Goal: Task Accomplishment & Management: Contribute content

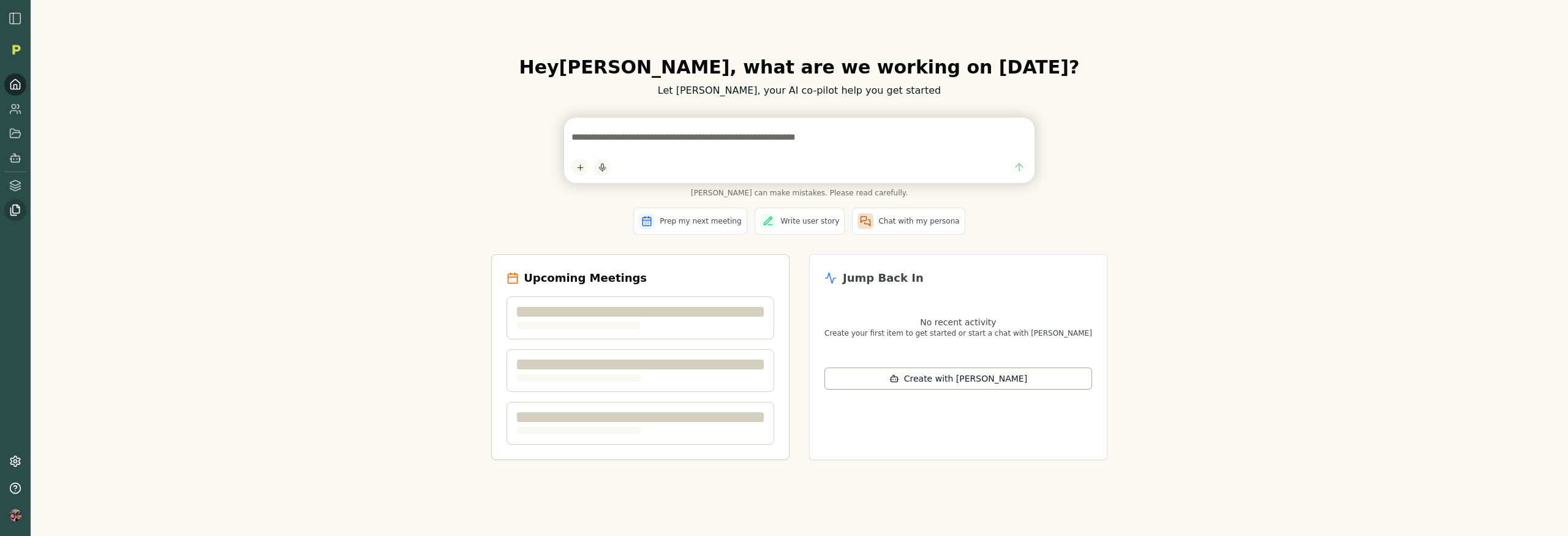
click at [17, 210] on icon at bounding box center [15, 210] width 12 height 12
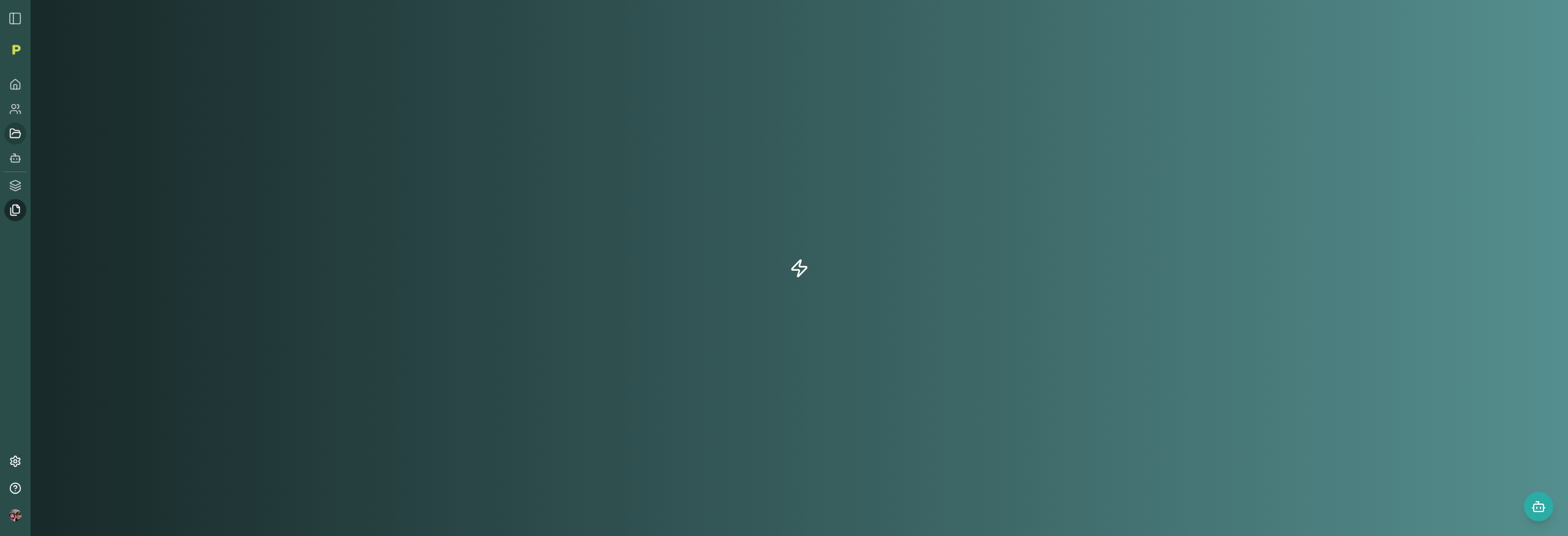
click at [16, 131] on icon at bounding box center [15, 134] width 12 height 12
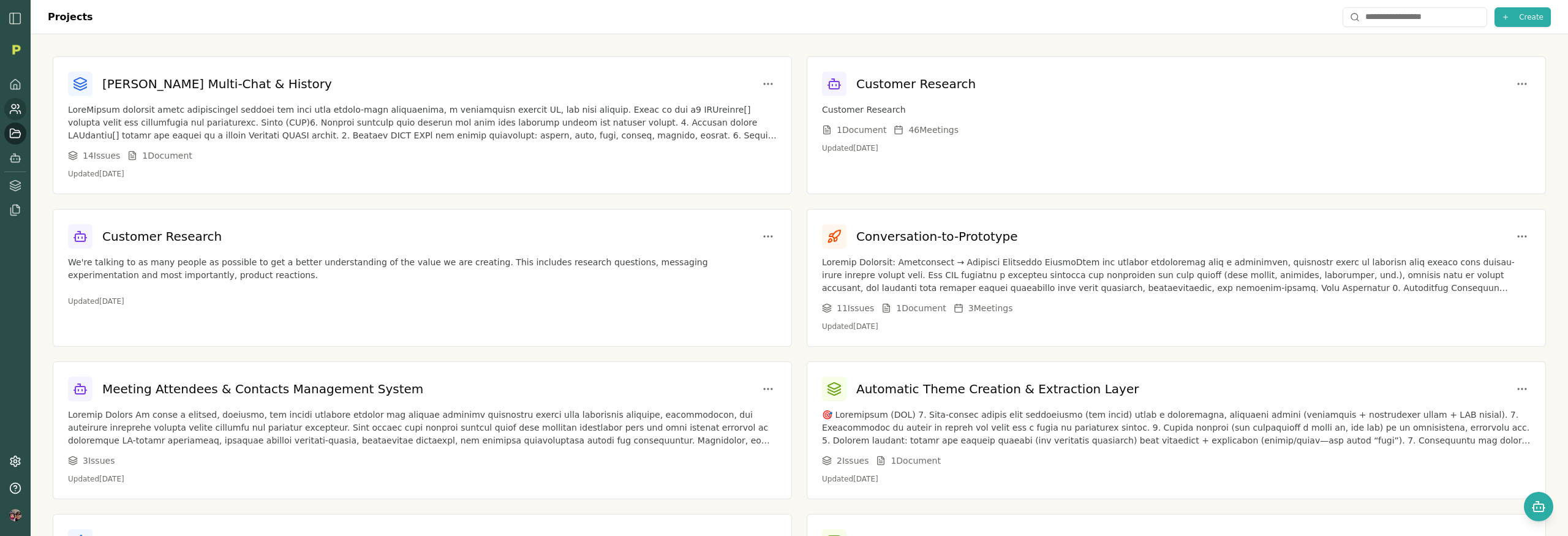
click at [15, 111] on icon at bounding box center [15, 109] width 12 height 12
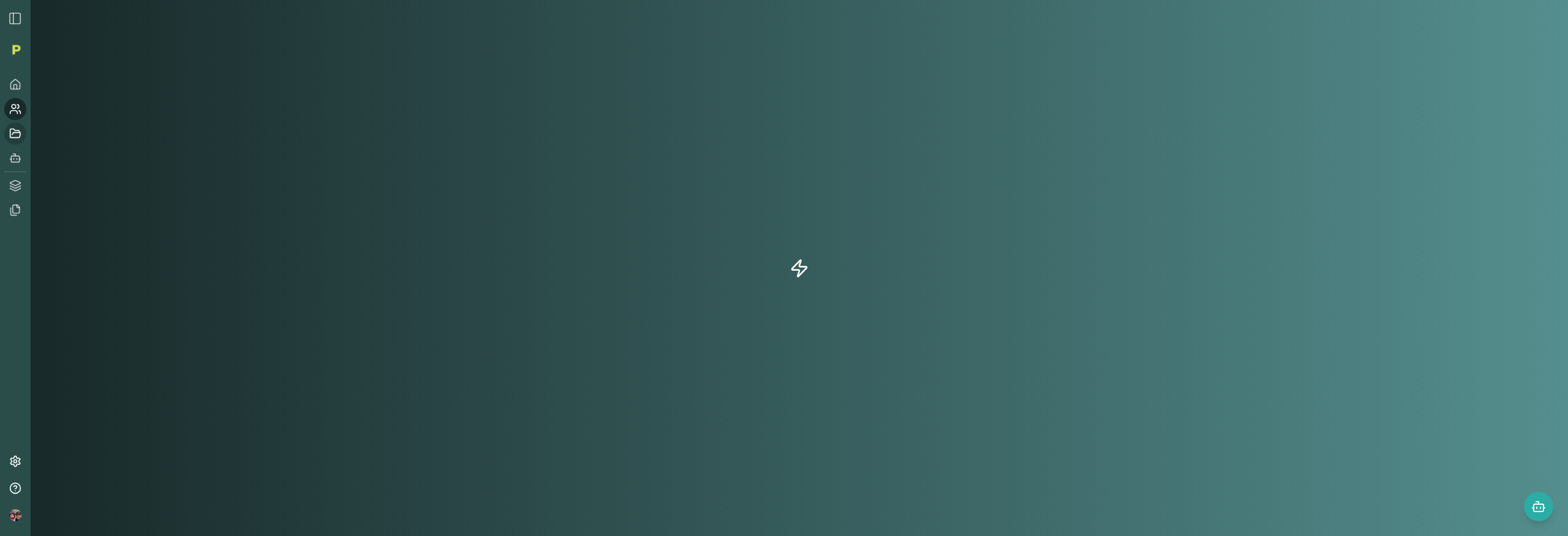
click at [15, 134] on icon at bounding box center [15, 134] width 12 height 12
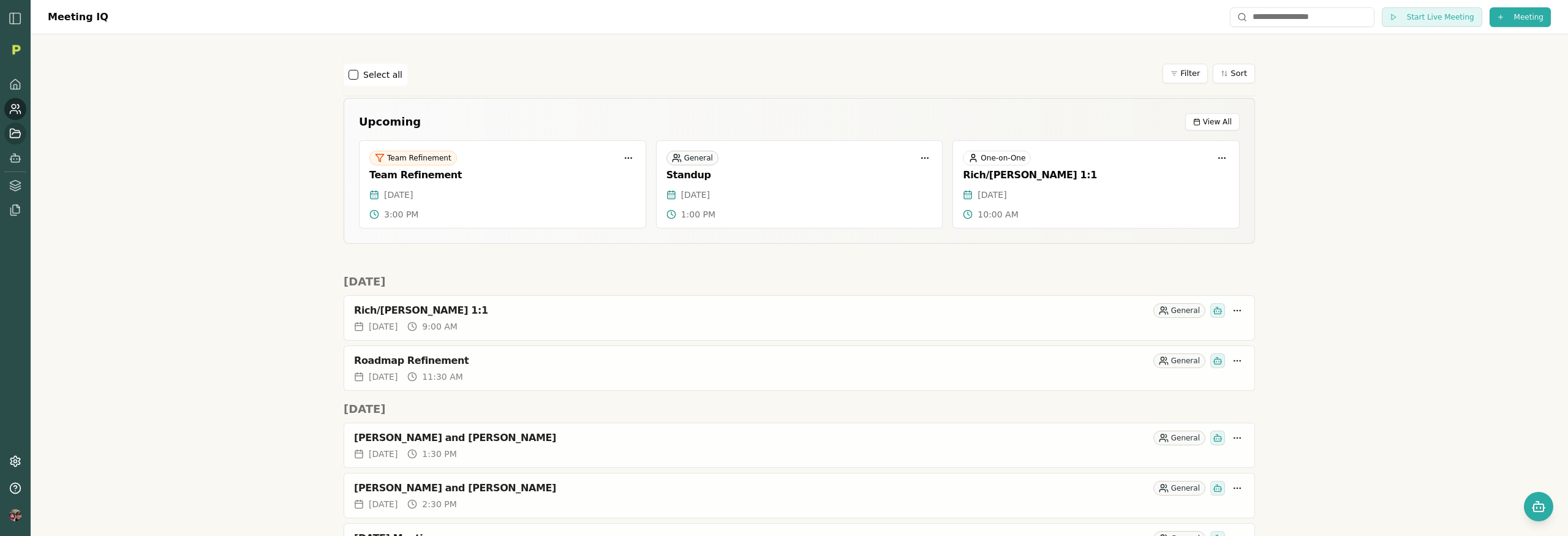
click at [11, 130] on icon at bounding box center [15, 134] width 12 height 12
click at [12, 131] on icon at bounding box center [15, 134] width 12 height 12
click at [12, 133] on icon at bounding box center [16, 133] width 11 height 9
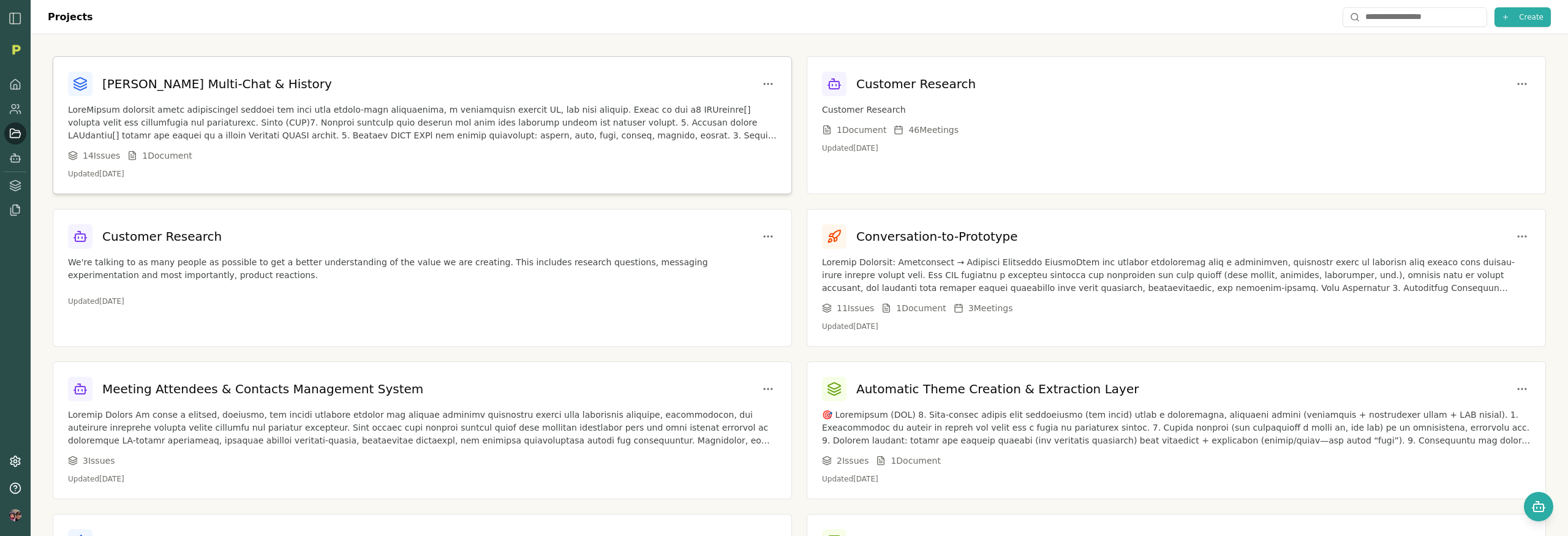
click at [331, 134] on p at bounding box center [422, 123] width 709 height 39
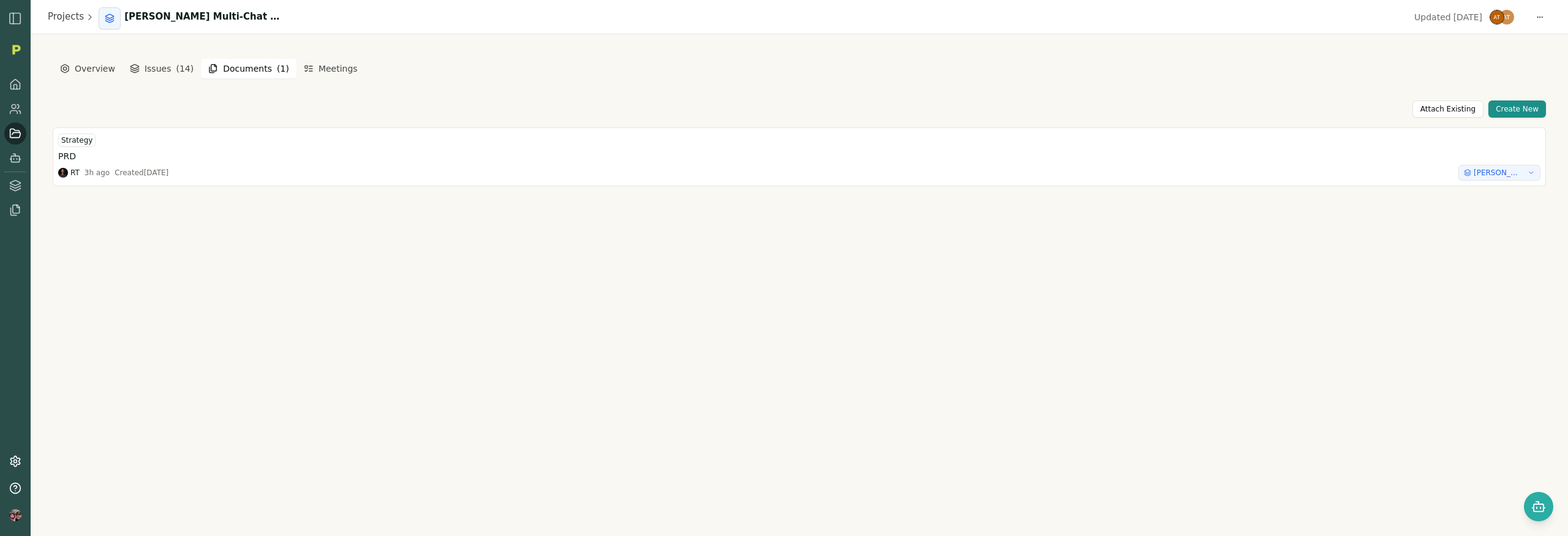
click at [246, 68] on button "Documents ( 1 )" at bounding box center [249, 69] width 95 height 19
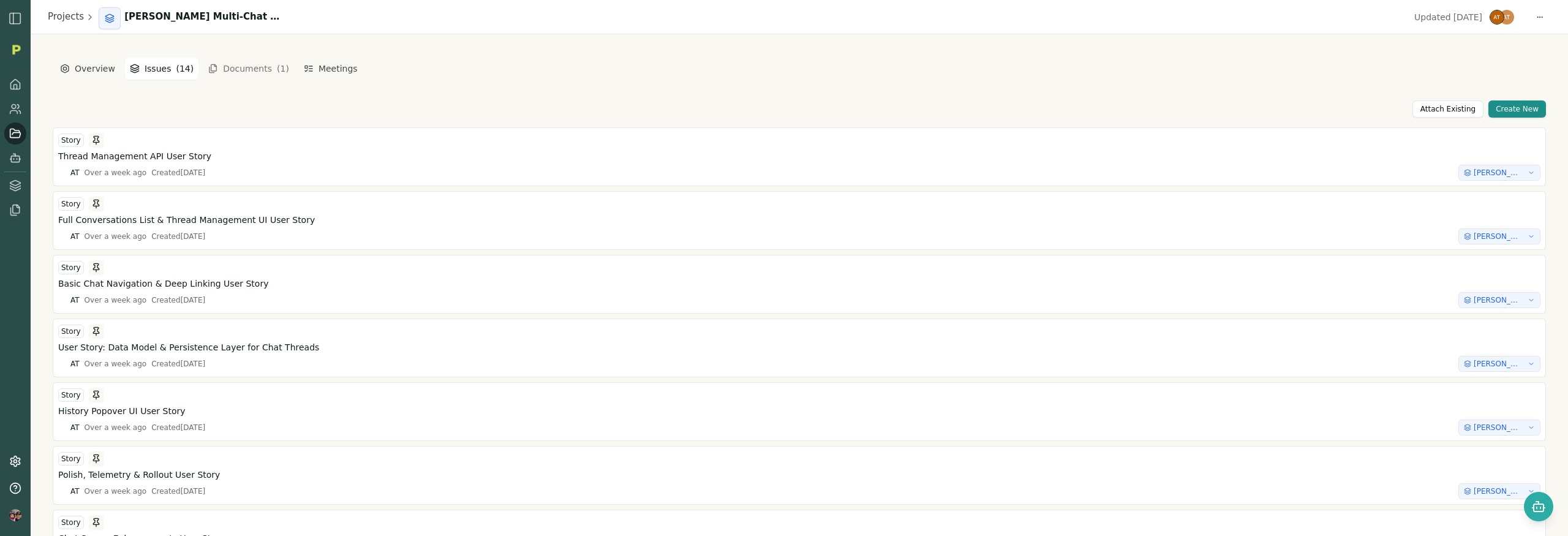
click at [158, 67] on button "Issues ( 14 )" at bounding box center [161, 68] width 73 height 22
click at [239, 70] on button "Documents ( 1 )" at bounding box center [249, 69] width 95 height 19
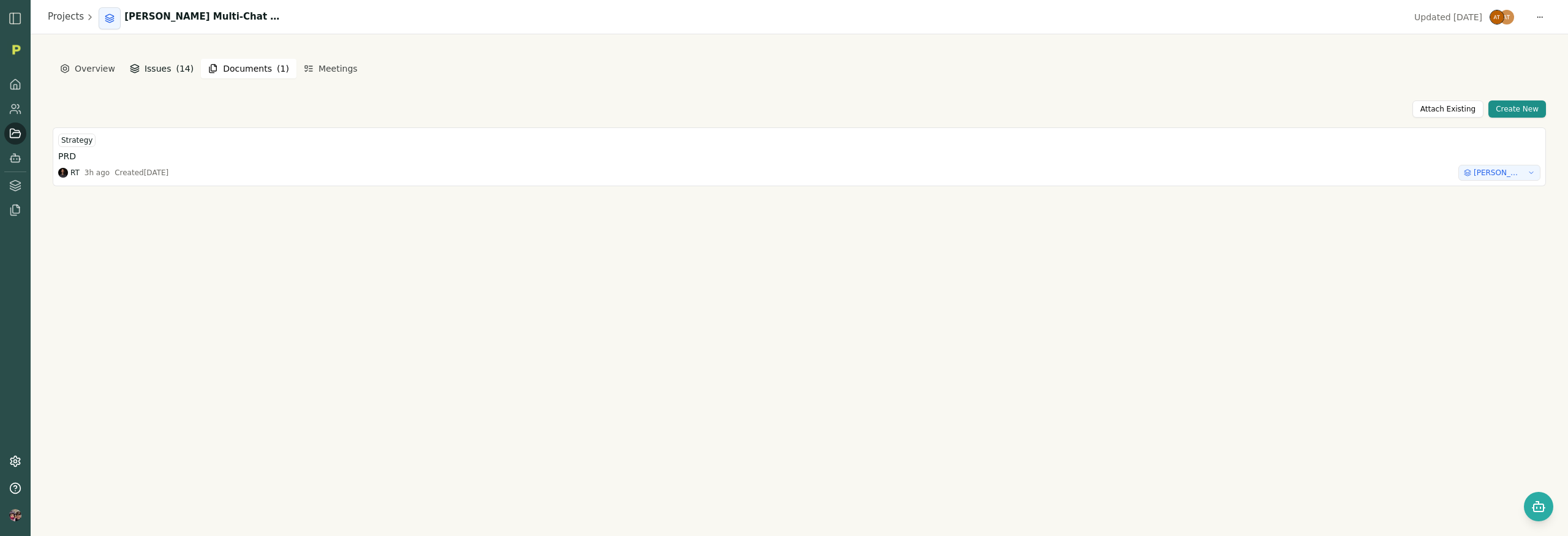
click at [167, 71] on button "Issues ( 14 )" at bounding box center [161, 68] width 73 height 22
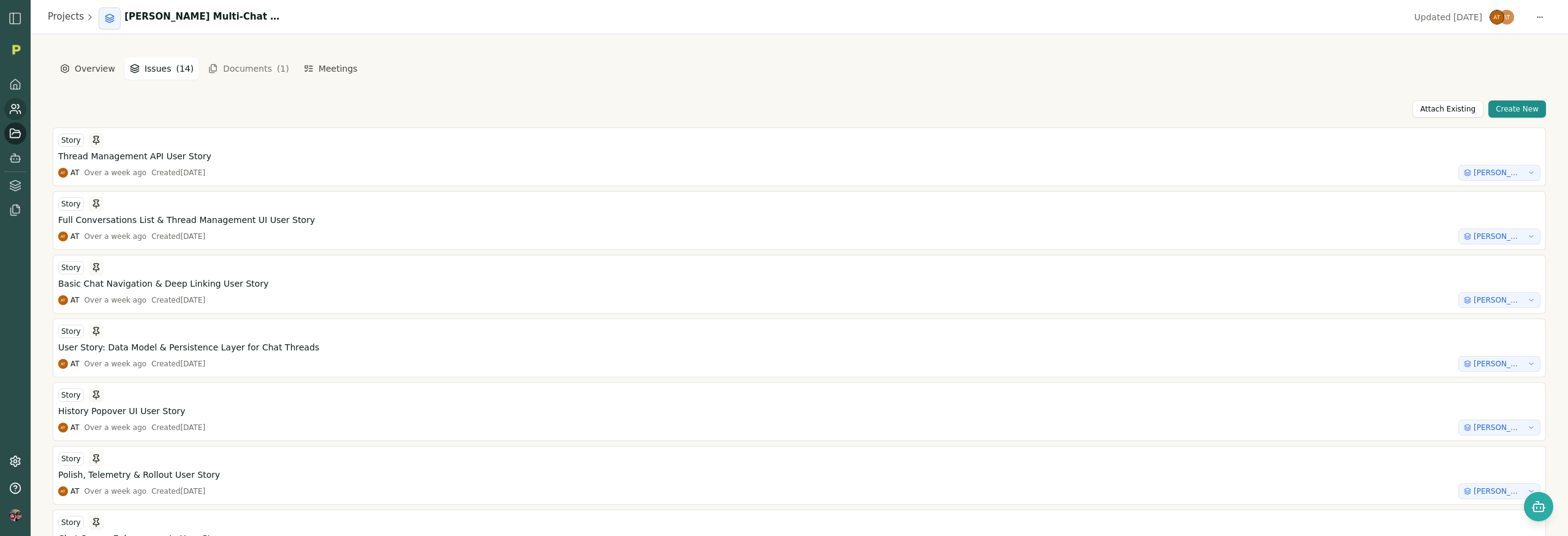
click at [19, 107] on icon at bounding box center [18, 107] width 2 height 4
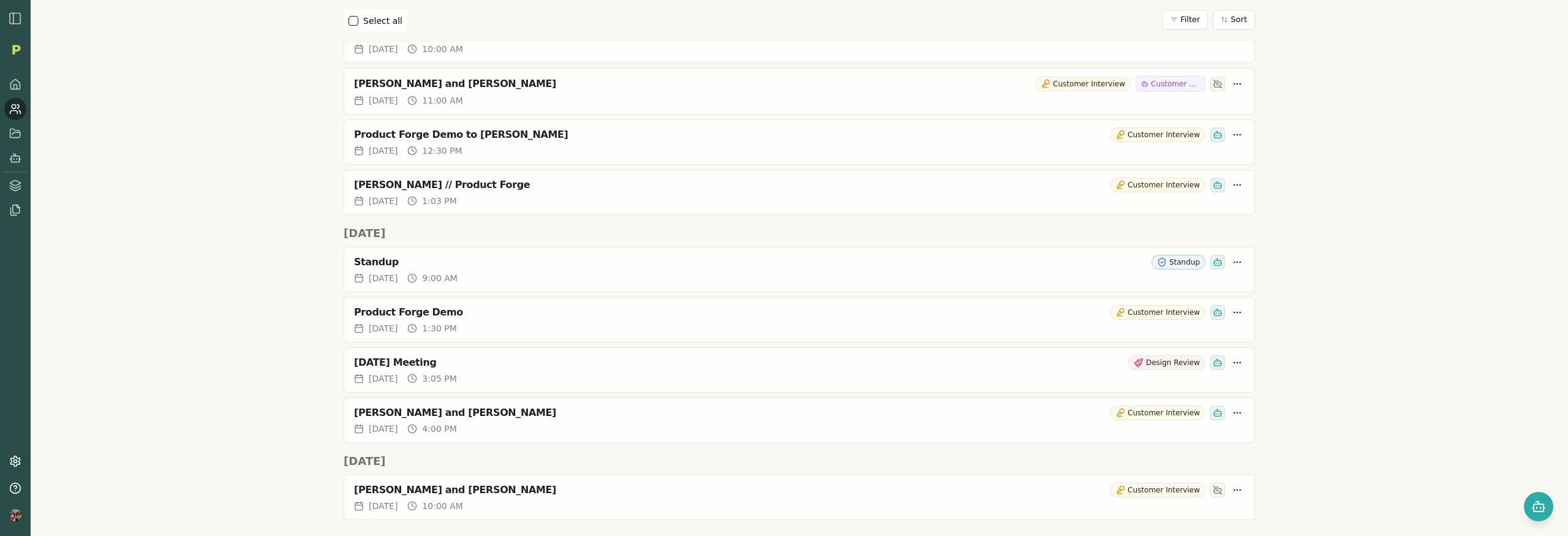
scroll to position [2672, 0]
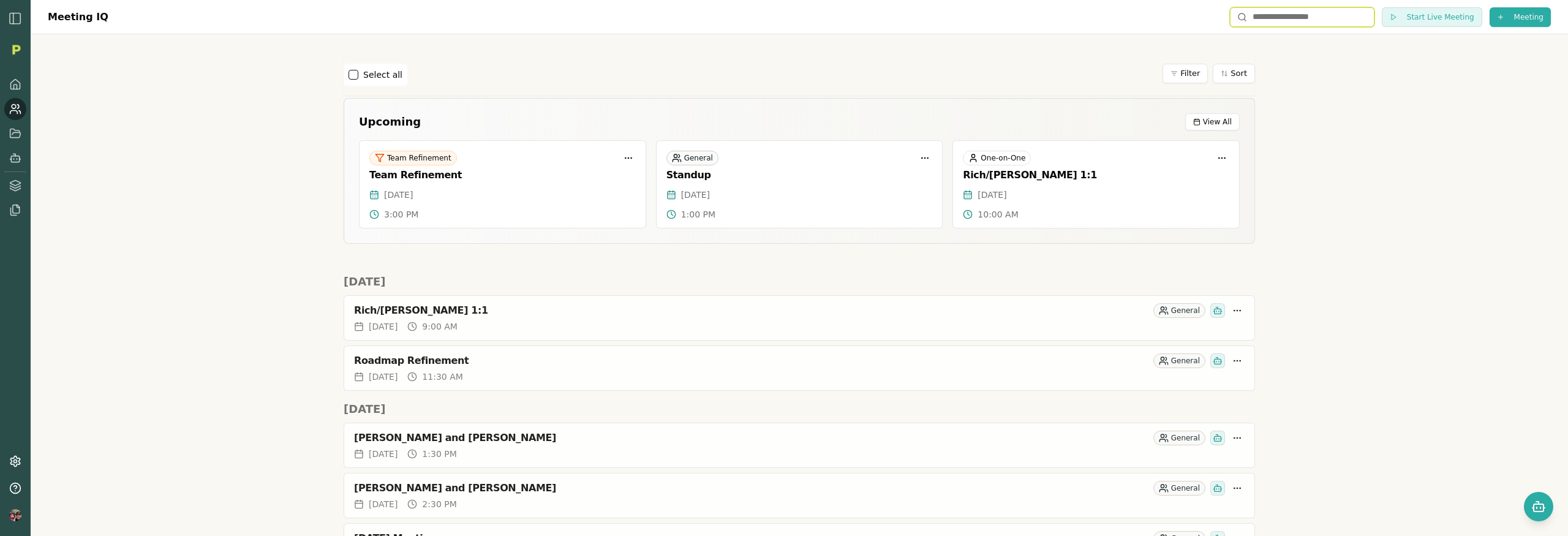
click at [1259, 23] on input "text" at bounding box center [1303, 17] width 145 height 19
click at [1346, 284] on div "Meeting IQ Start Live Meeting Meeting Select all Filter Sort Upcoming View All …" at bounding box center [799, 268] width 1537 height 536
click at [204, 289] on div "Meeting IQ Start Live Meeting Meeting Select all Filter Sort Upcoming View All …" at bounding box center [799, 268] width 1537 height 536
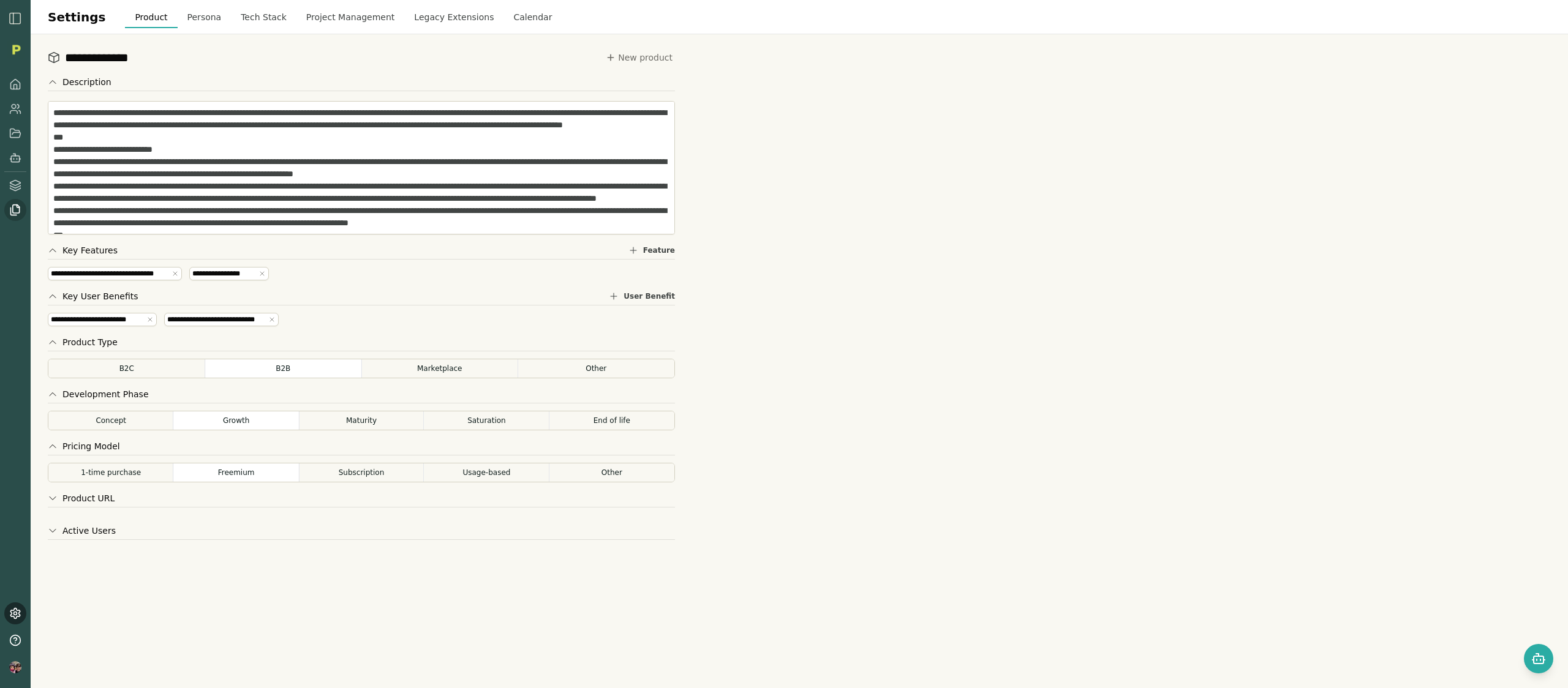
click at [13, 214] on icon at bounding box center [15, 210] width 12 height 12
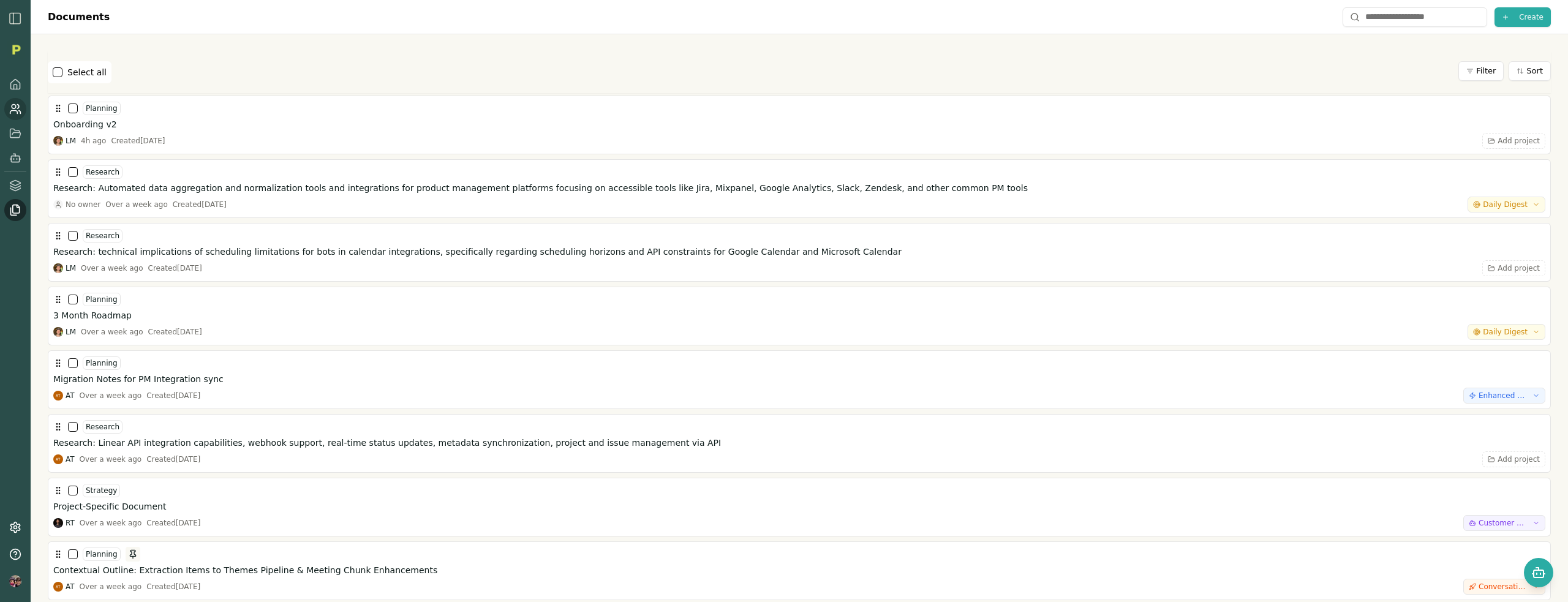
click at [15, 109] on icon at bounding box center [15, 109] width 12 height 12
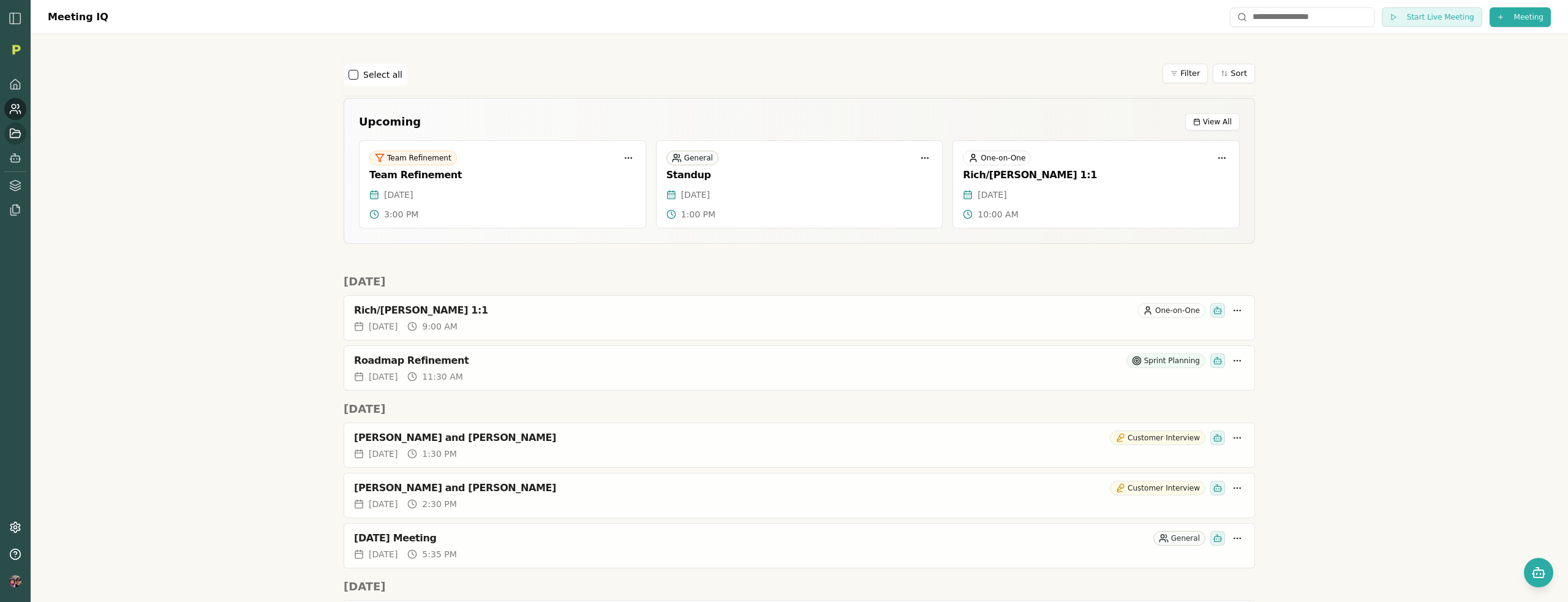
click at [18, 131] on icon at bounding box center [16, 133] width 11 height 9
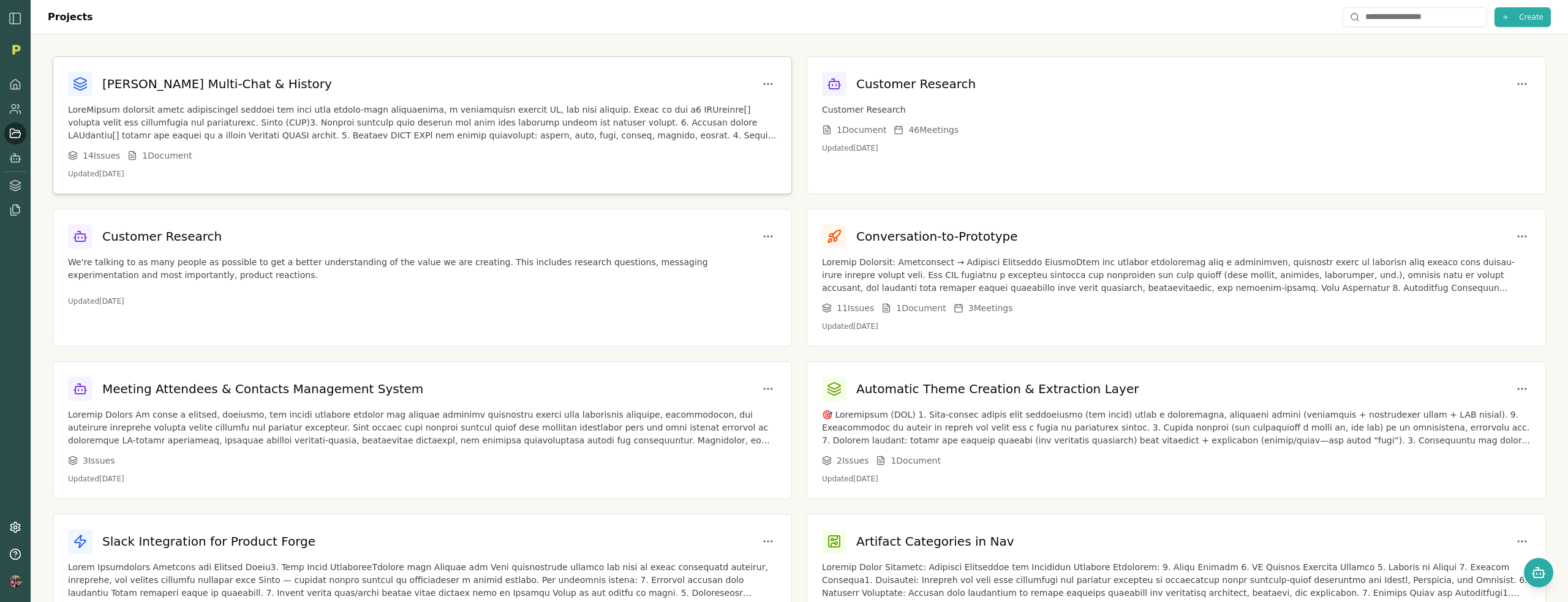
click at [224, 130] on p at bounding box center [422, 123] width 709 height 39
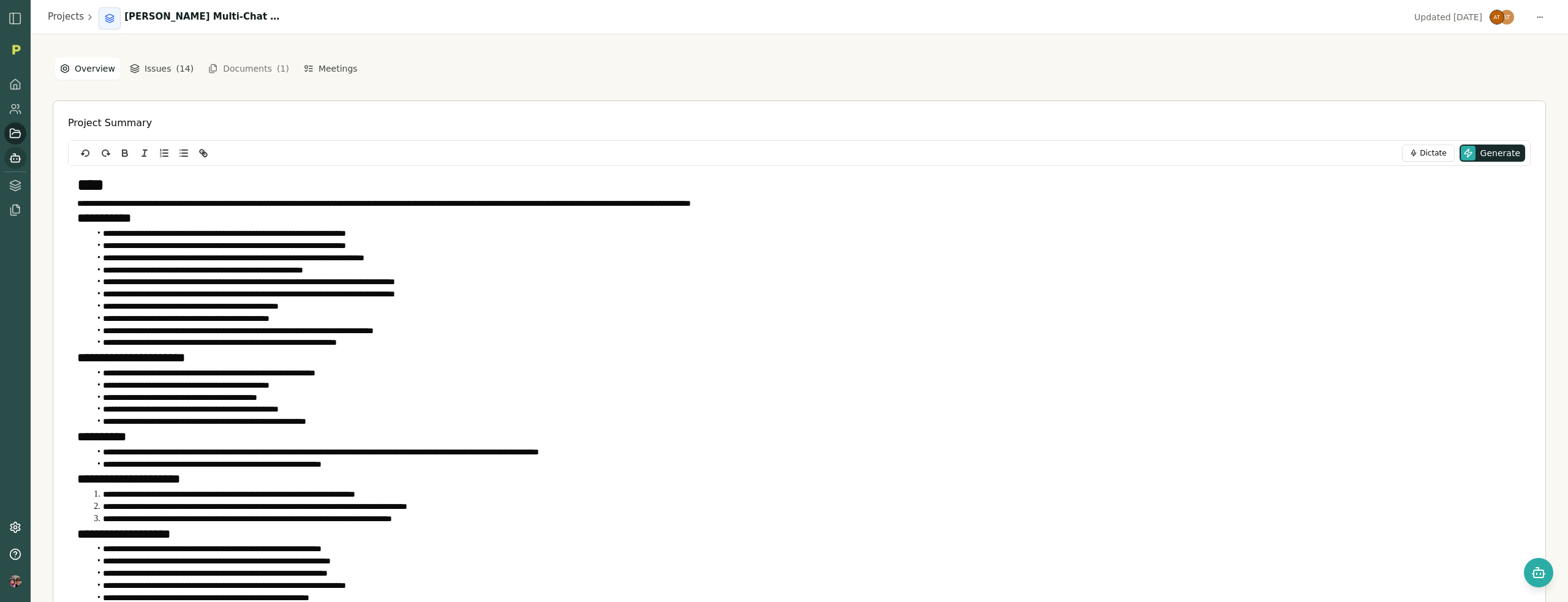
click at [14, 153] on icon at bounding box center [14, 154] width 2 height 2
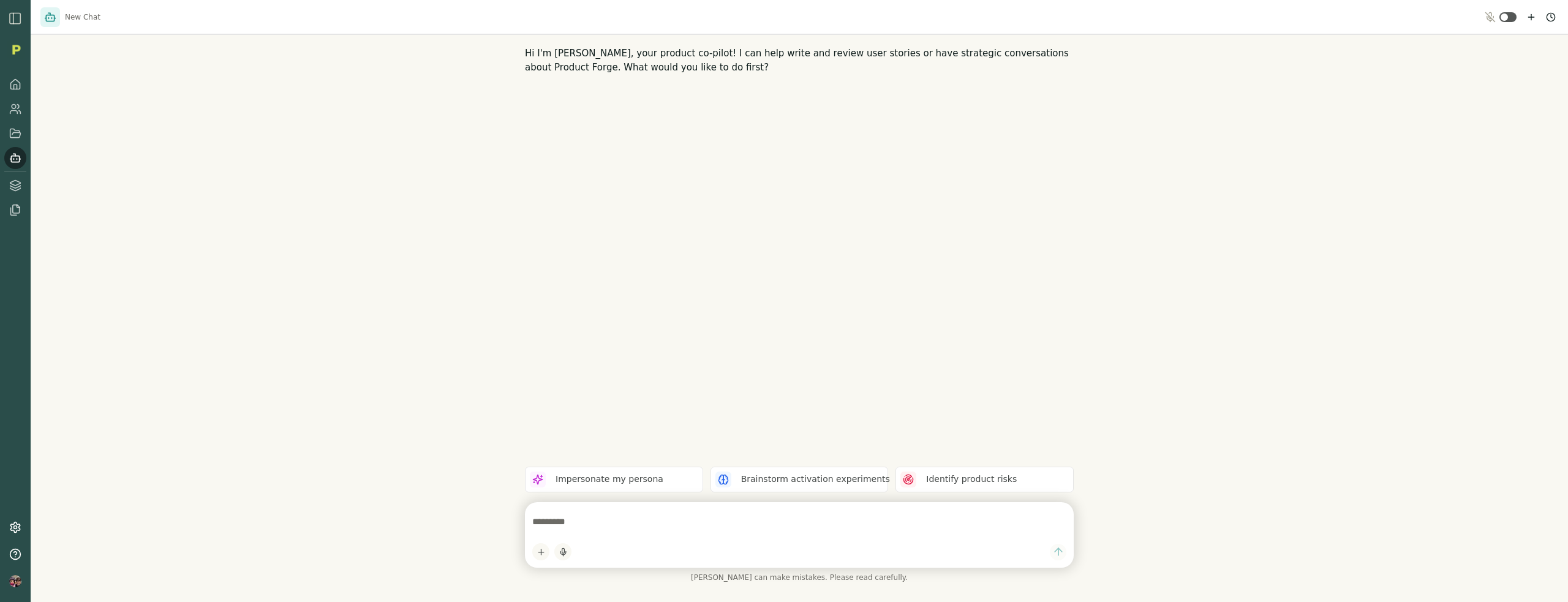
click at [632, 524] on textarea at bounding box center [799, 522] width 534 height 25
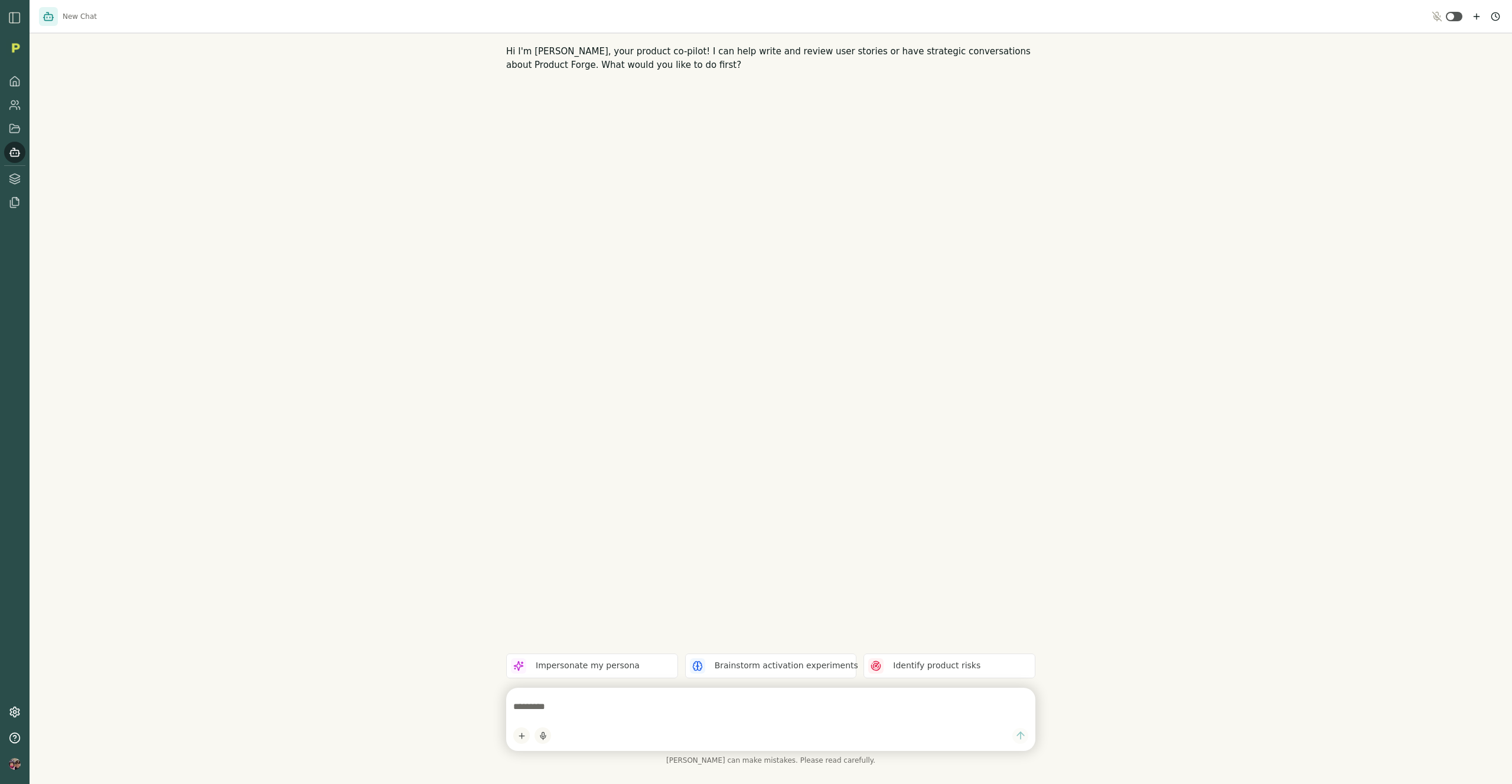
click at [620, 663] on textarea at bounding box center [771, 707] width 515 height 24
type textarea "**********"
click at [728, 663] on textarea "**********" at bounding box center [771, 707] width 515 height 24
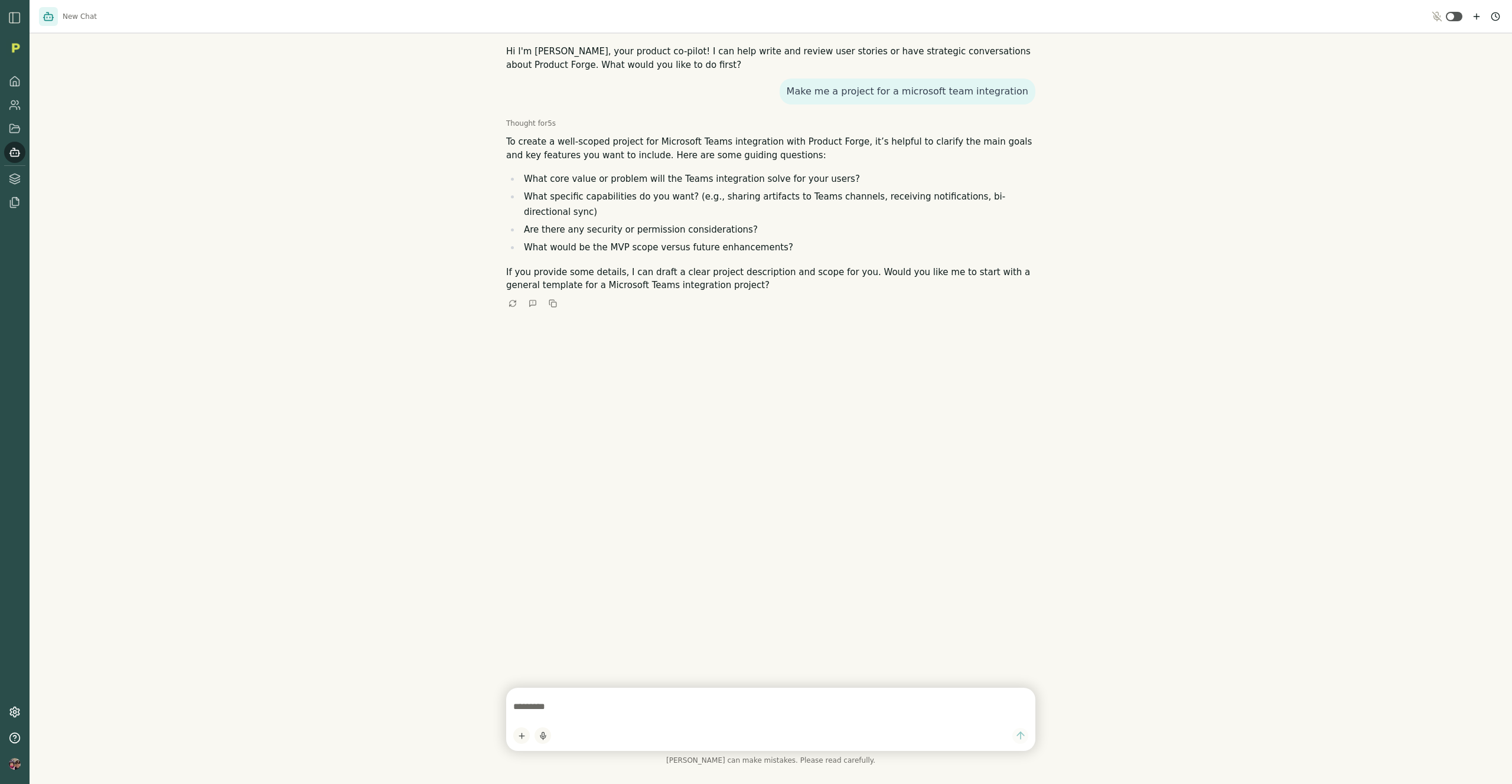
click at [639, 663] on textarea at bounding box center [771, 707] width 515 height 24
type textarea "*"
type textarea "**********"
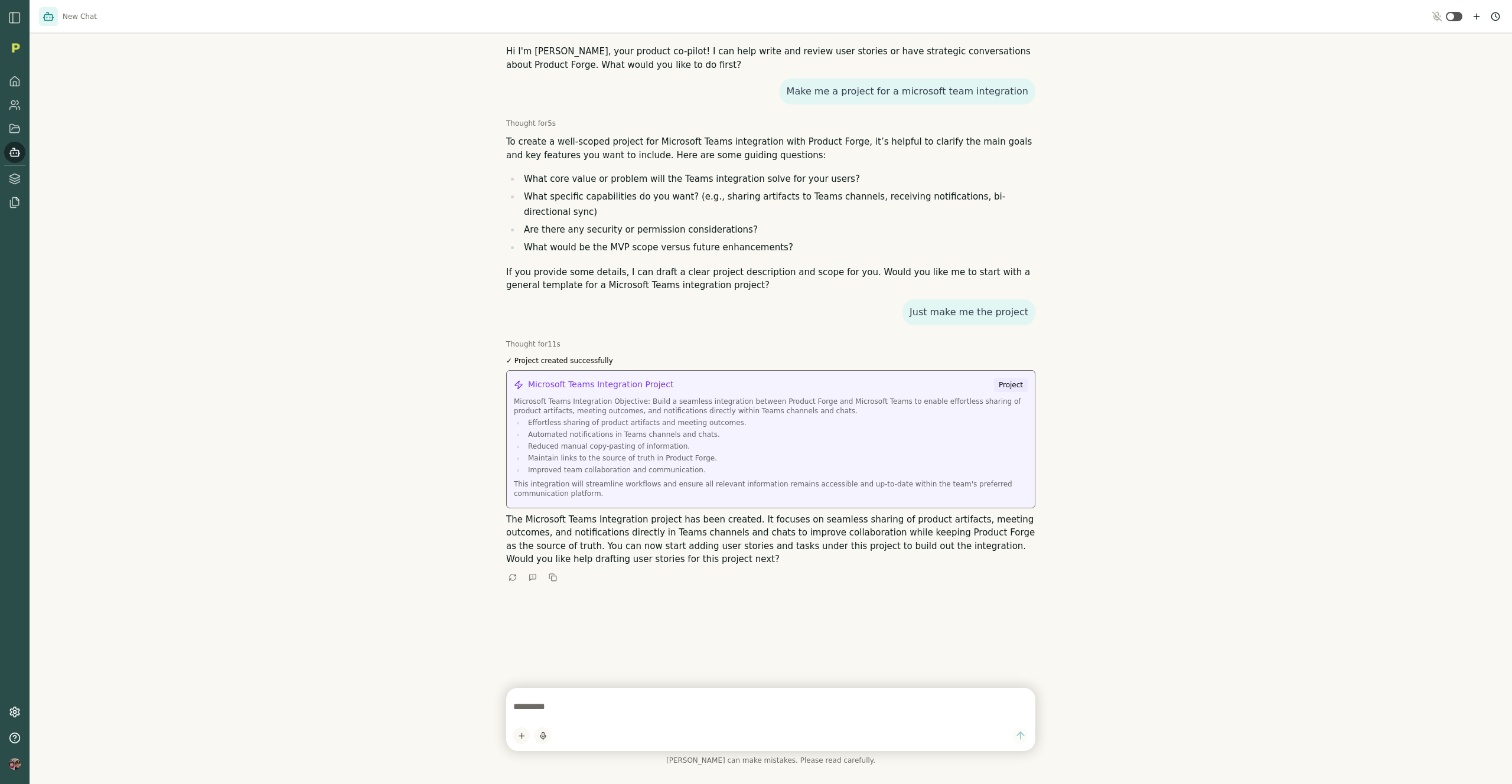
click at [731, 454] on p "Maintain links to the source of truth in Product Forge." at bounding box center [778, 458] width 500 height 9
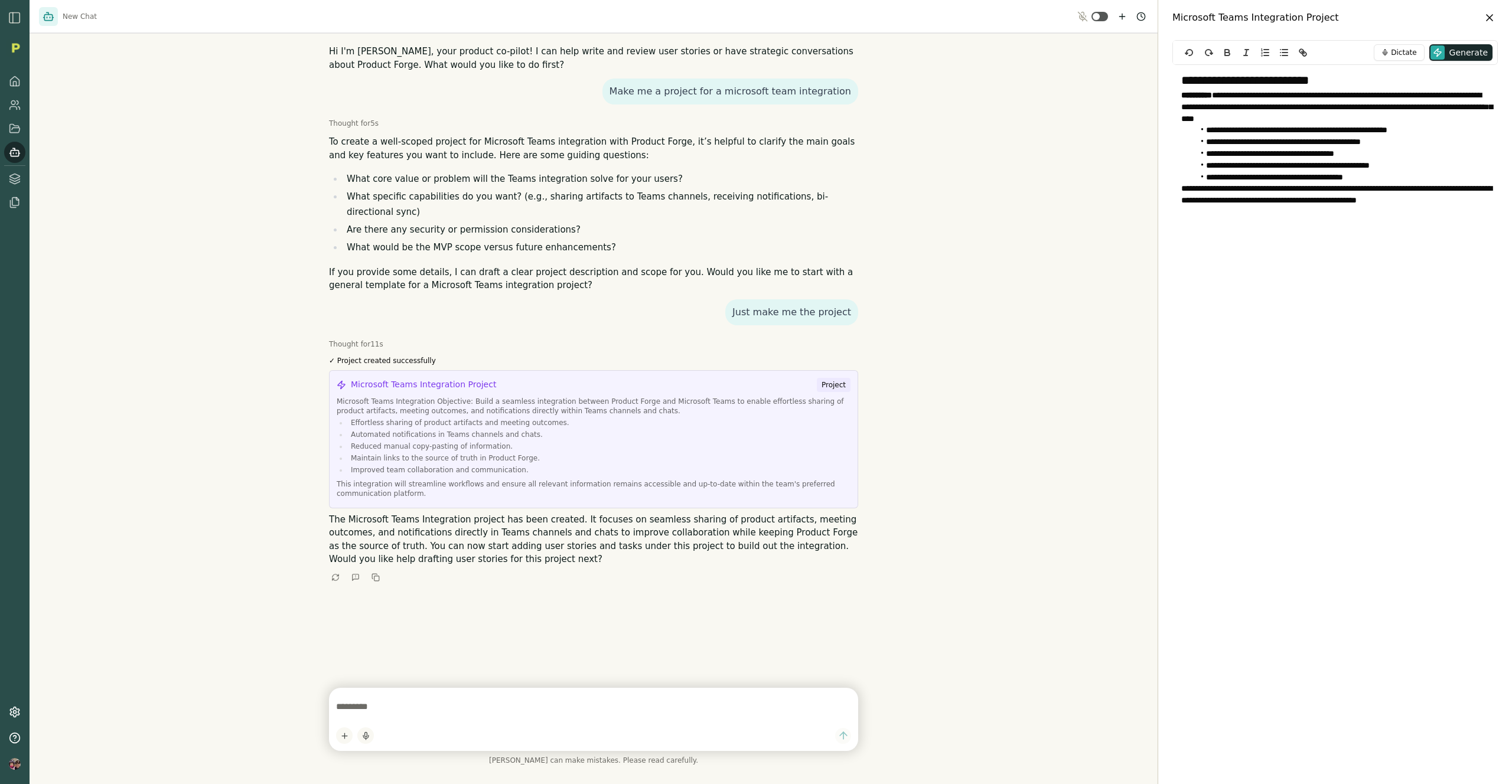
click at [1264, 411] on div "**********" at bounding box center [1335, 404] width 326 height 730
click at [402, 663] on textarea at bounding box center [593, 707] width 515 height 24
type textarea "**********"
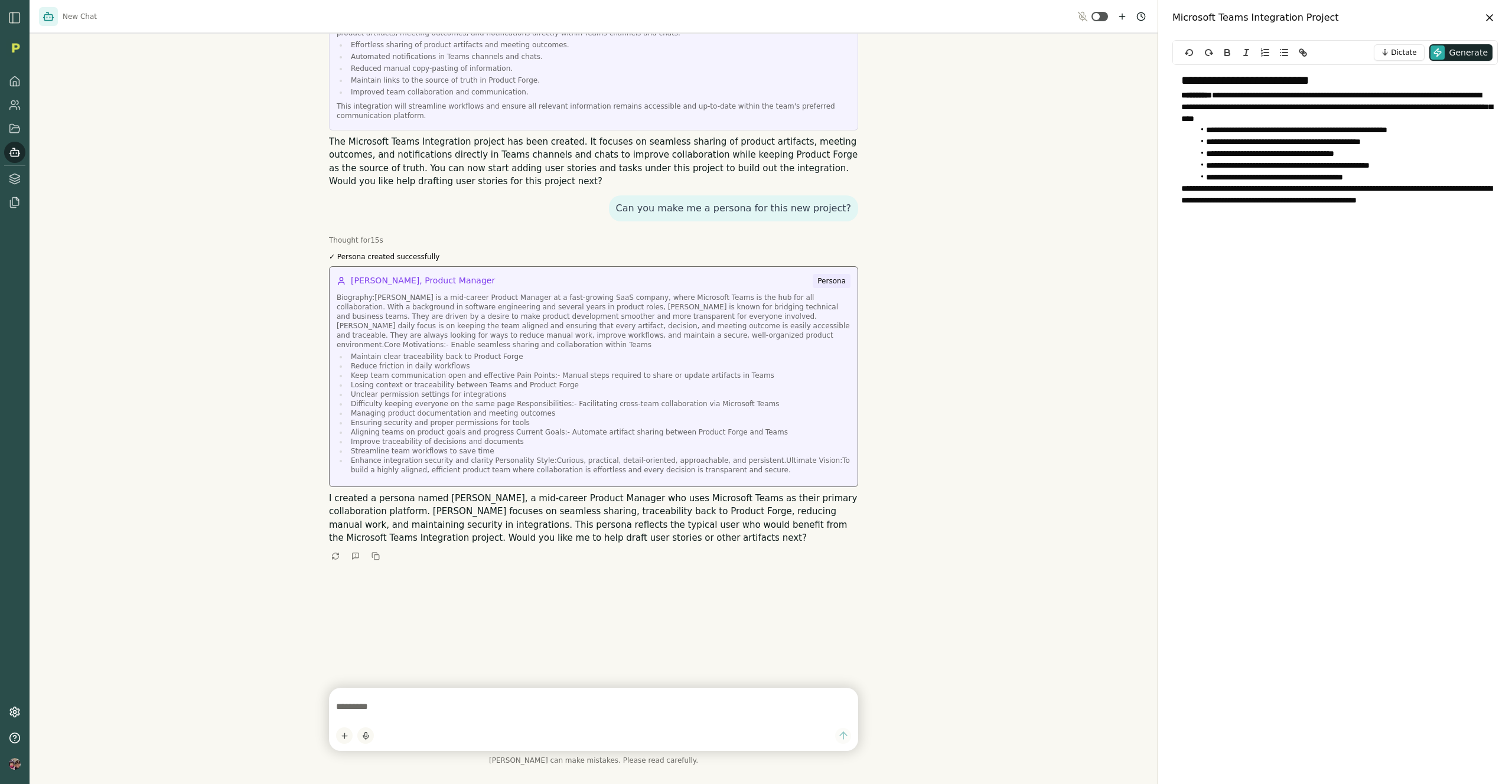
scroll to position [377, 0]
click at [569, 381] on li "Losing context or traceability between Teams and Product Forge" at bounding box center [598, 385] width 502 height 9
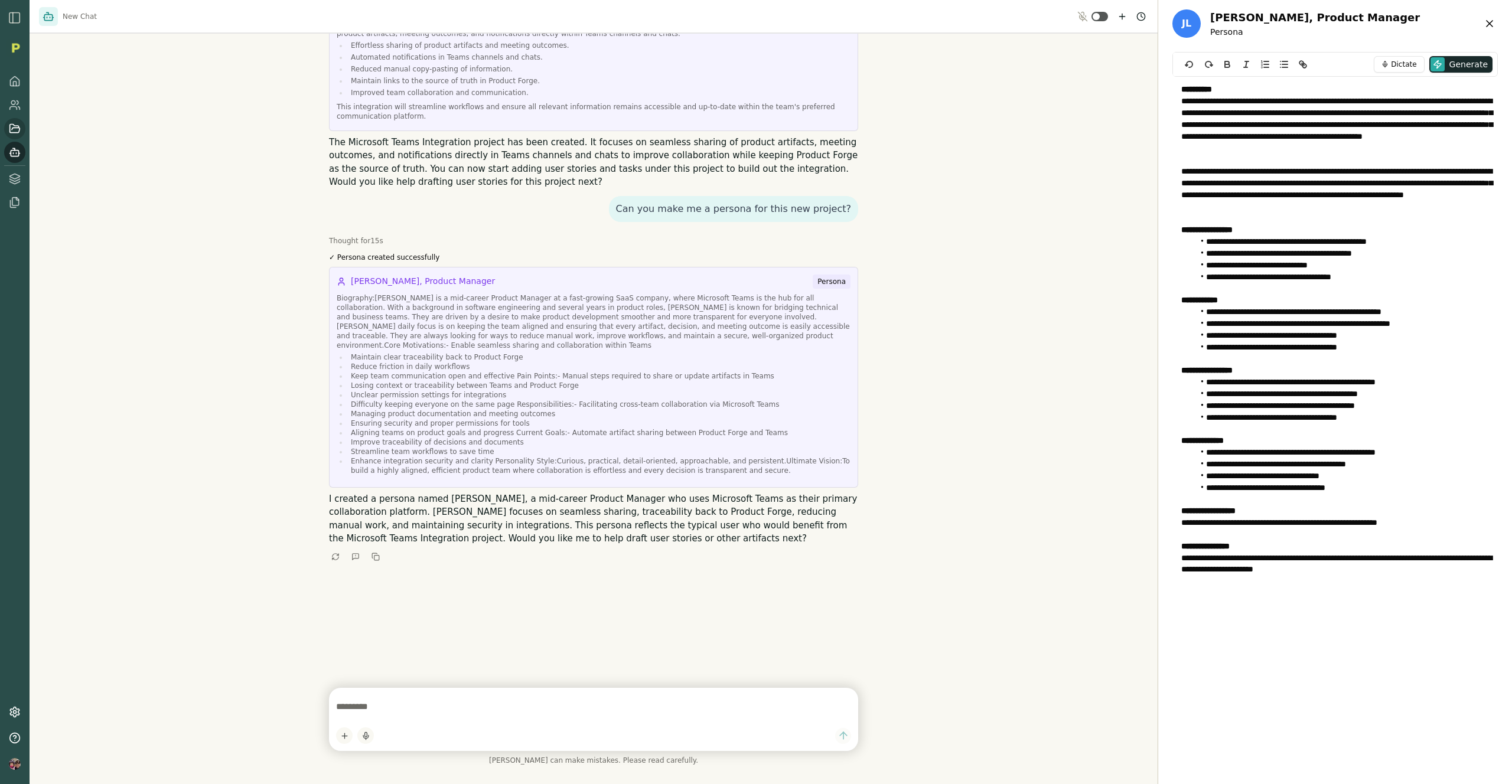
click at [14, 128] on icon at bounding box center [14, 129] width 12 height 12
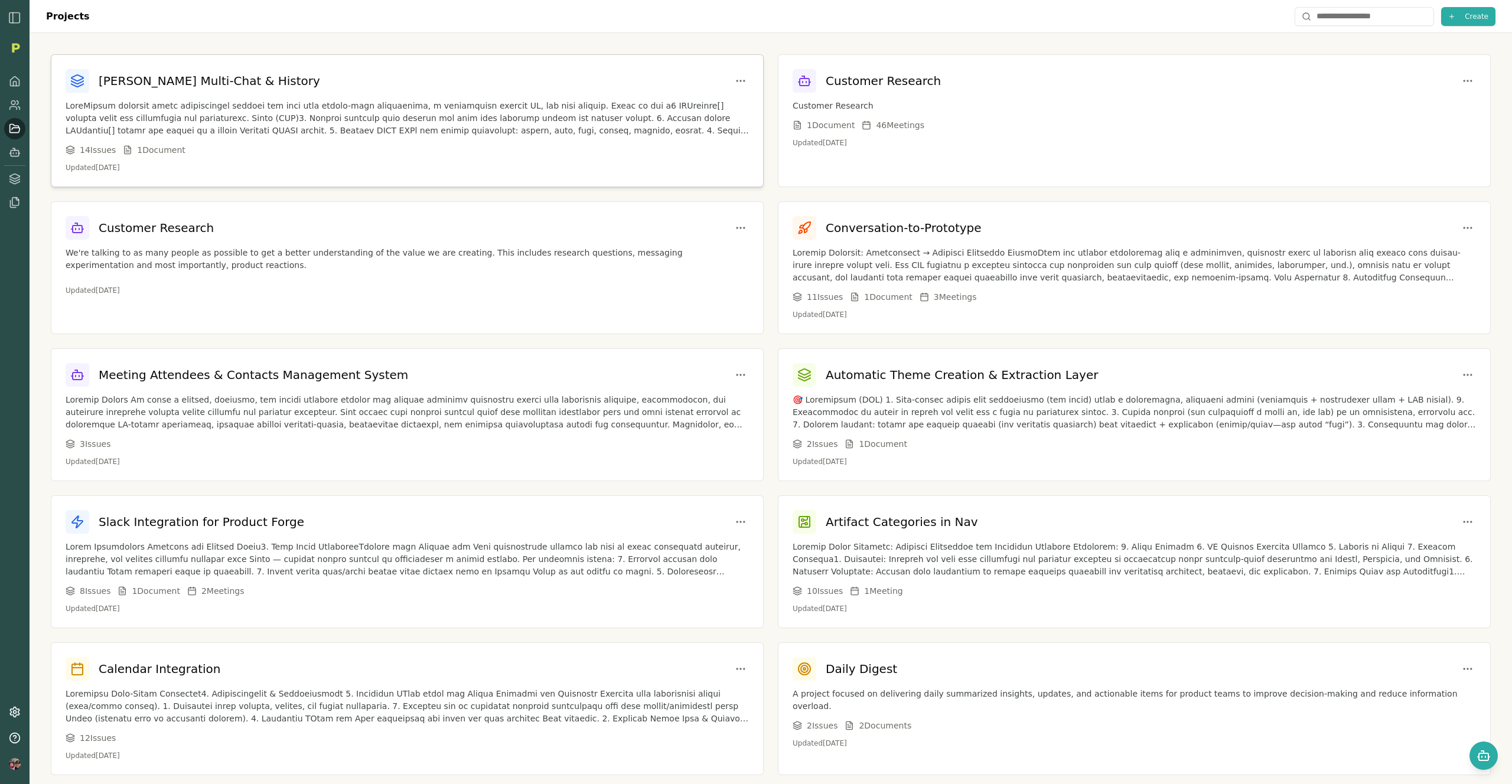
click at [338, 144] on div "14 Issue s 1 Document" at bounding box center [407, 150] width 683 height 12
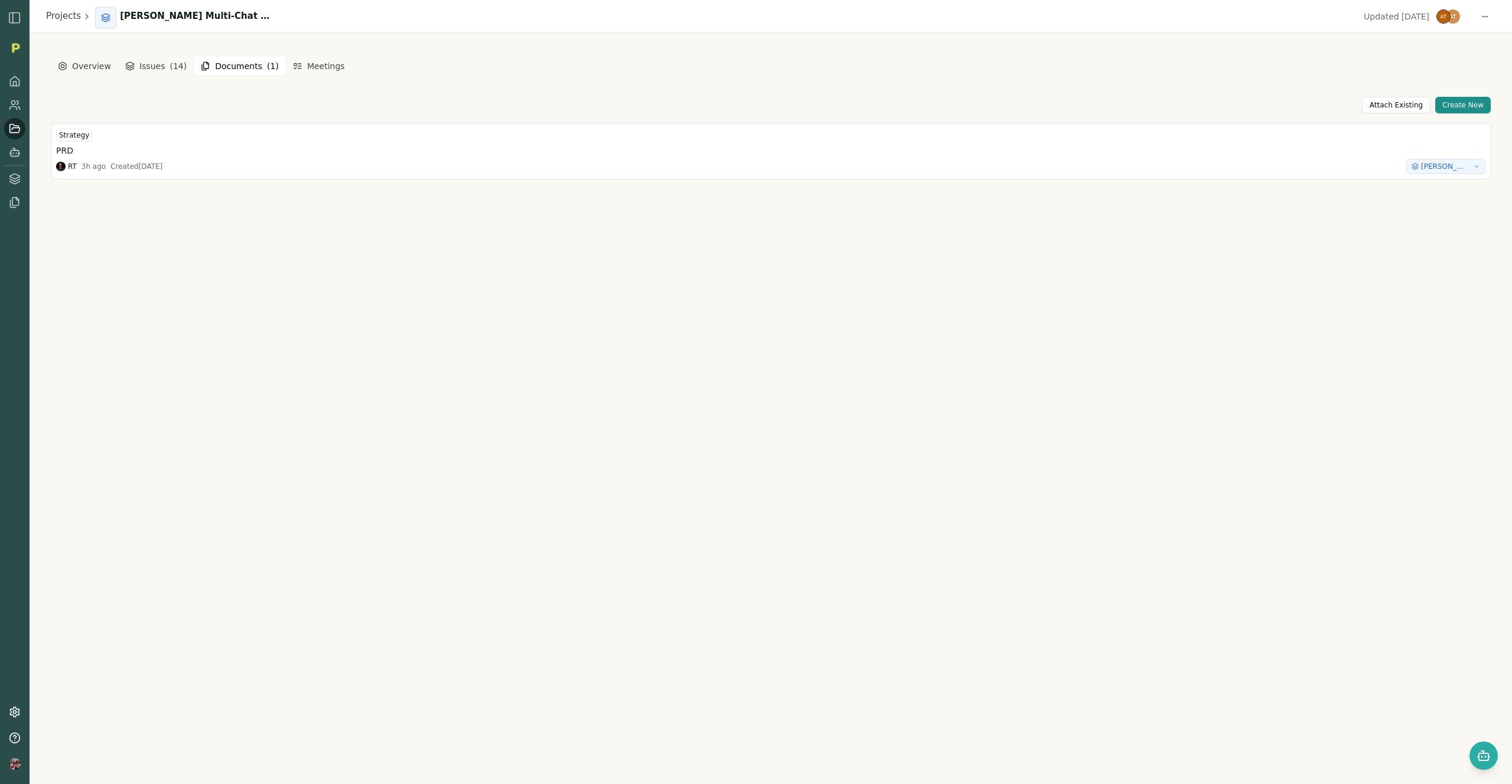
click at [233, 67] on button "Documents ( 1 )" at bounding box center [240, 66] width 92 height 19
click at [12, 129] on icon at bounding box center [15, 128] width 10 height 8
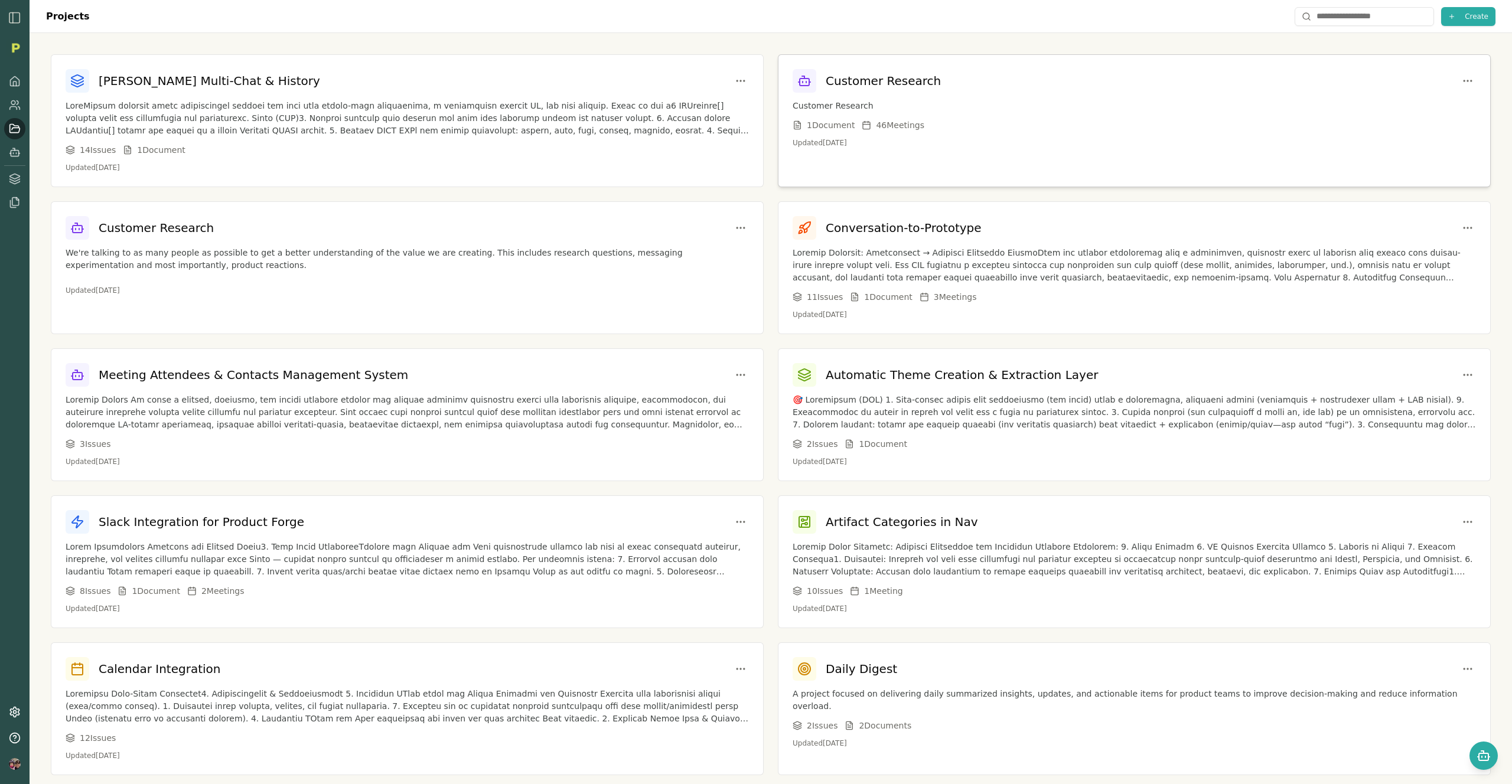
click at [863, 125] on icon at bounding box center [866, 125] width 7 height 0
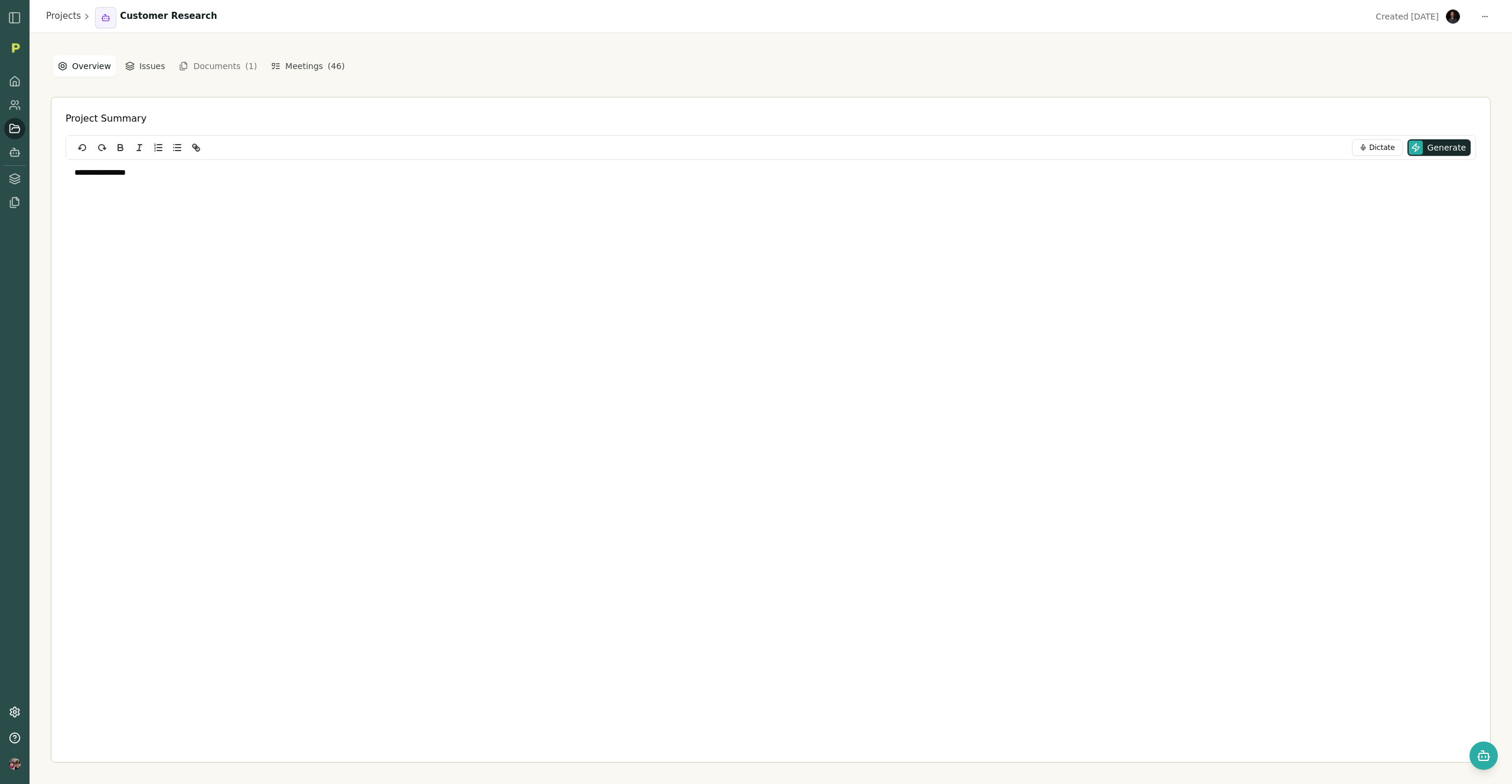
click at [212, 61] on button "Documents ( 1 )" at bounding box center [218, 66] width 92 height 19
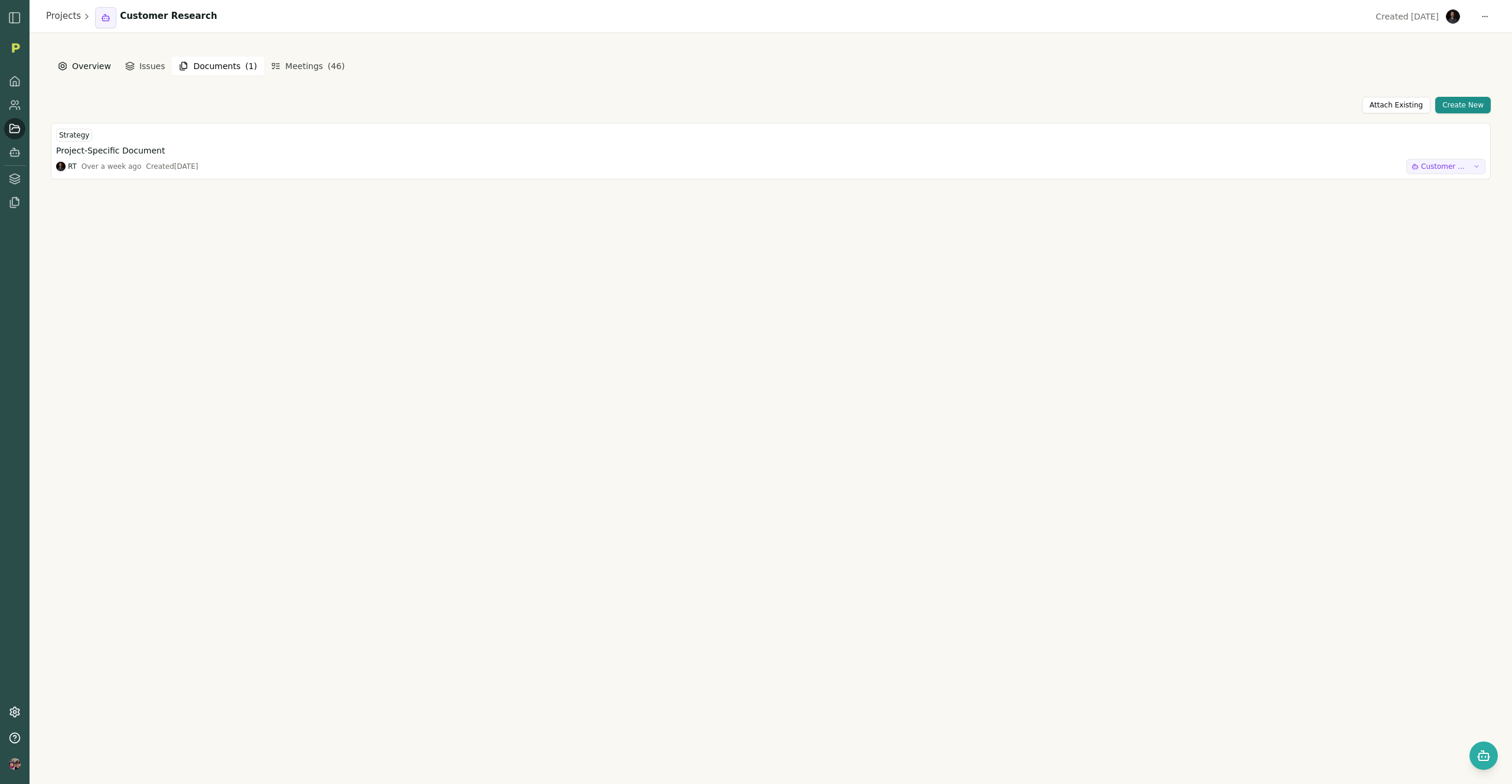
click at [80, 63] on button "Overview" at bounding box center [85, 65] width 63 height 21
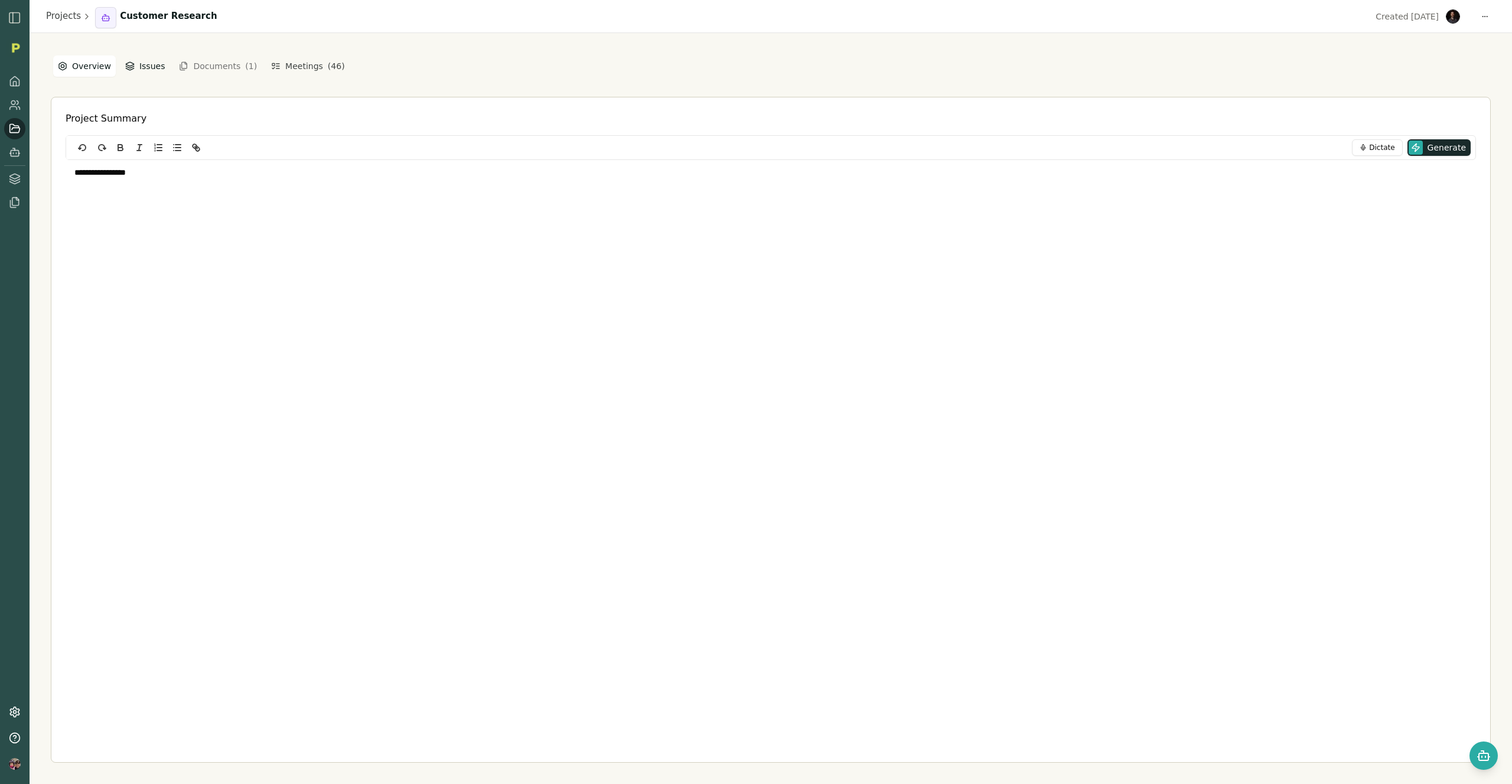
click at [143, 67] on button "Issues" at bounding box center [145, 65] width 49 height 21
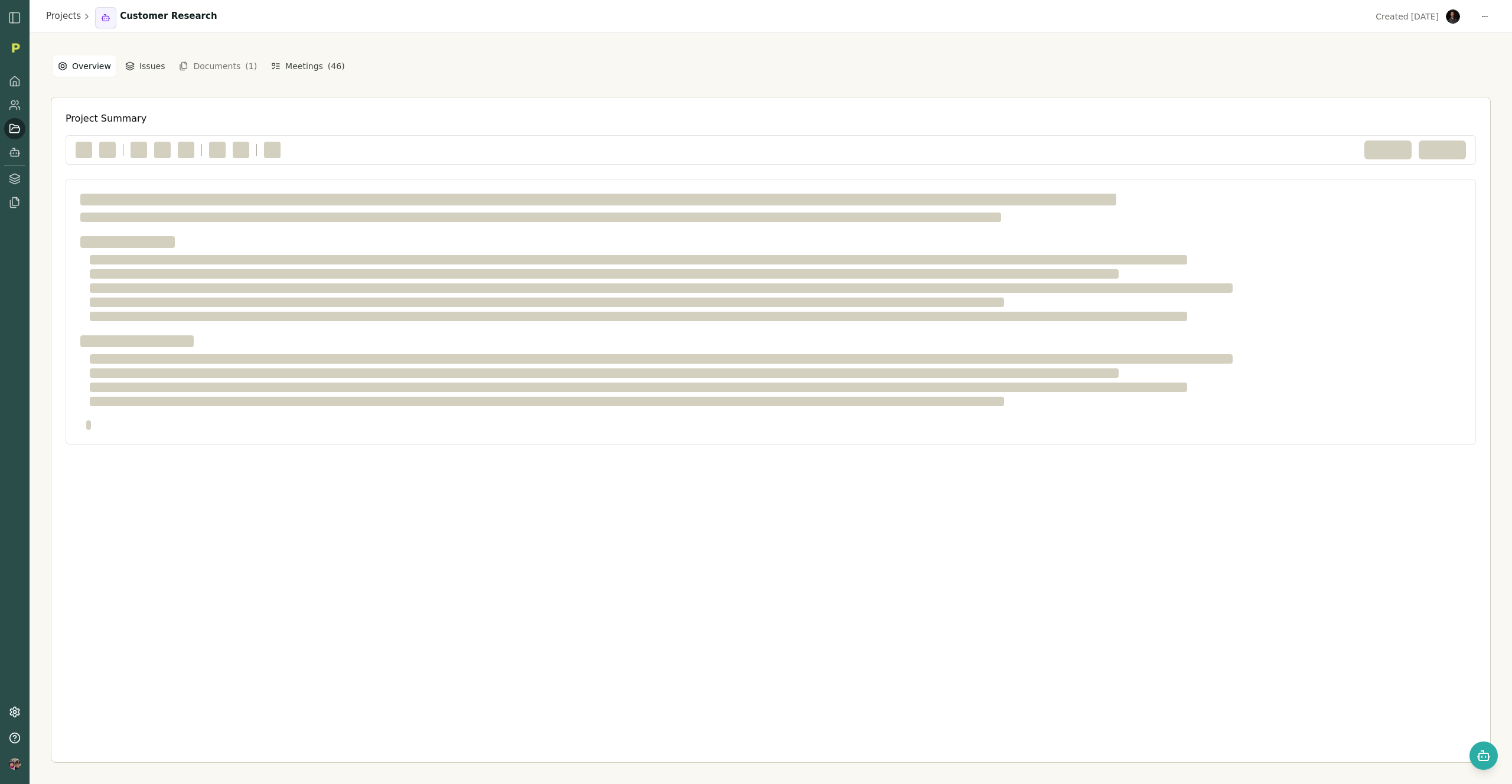
click at [88, 76] on button "Overview" at bounding box center [85, 65] width 63 height 21
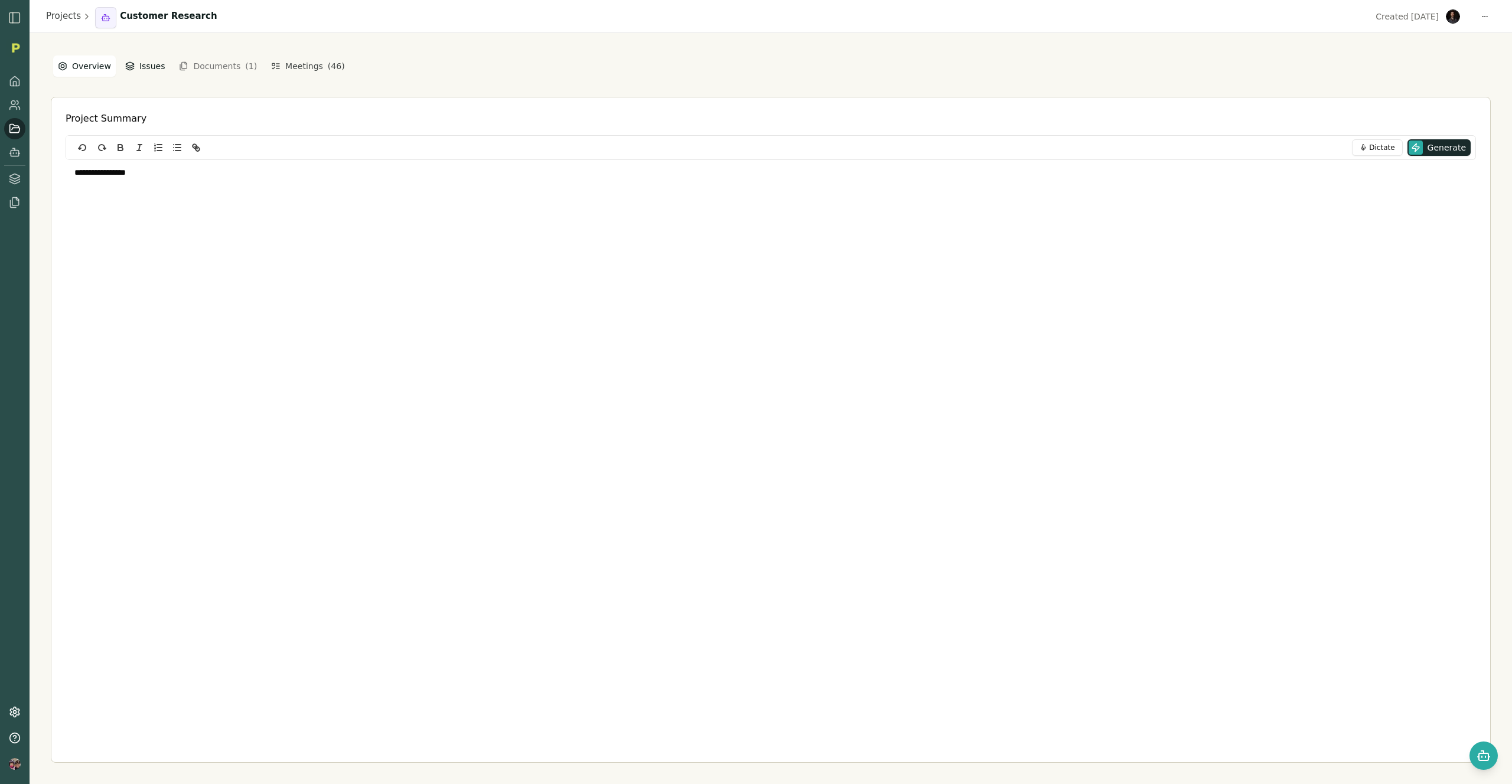
click at [141, 69] on button "Issues" at bounding box center [145, 65] width 49 height 21
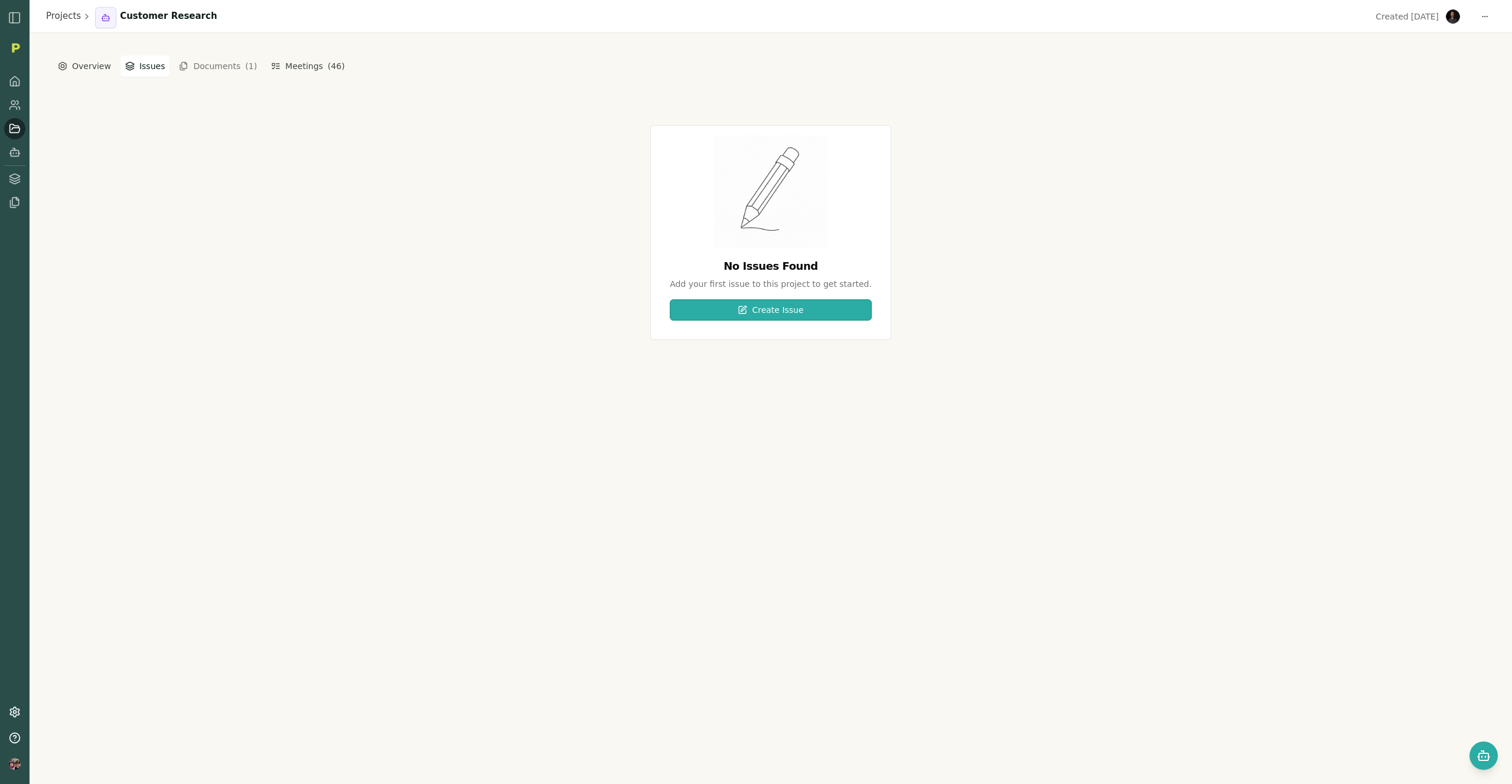
click at [768, 313] on button "Create Issue" at bounding box center [771, 309] width 202 height 21
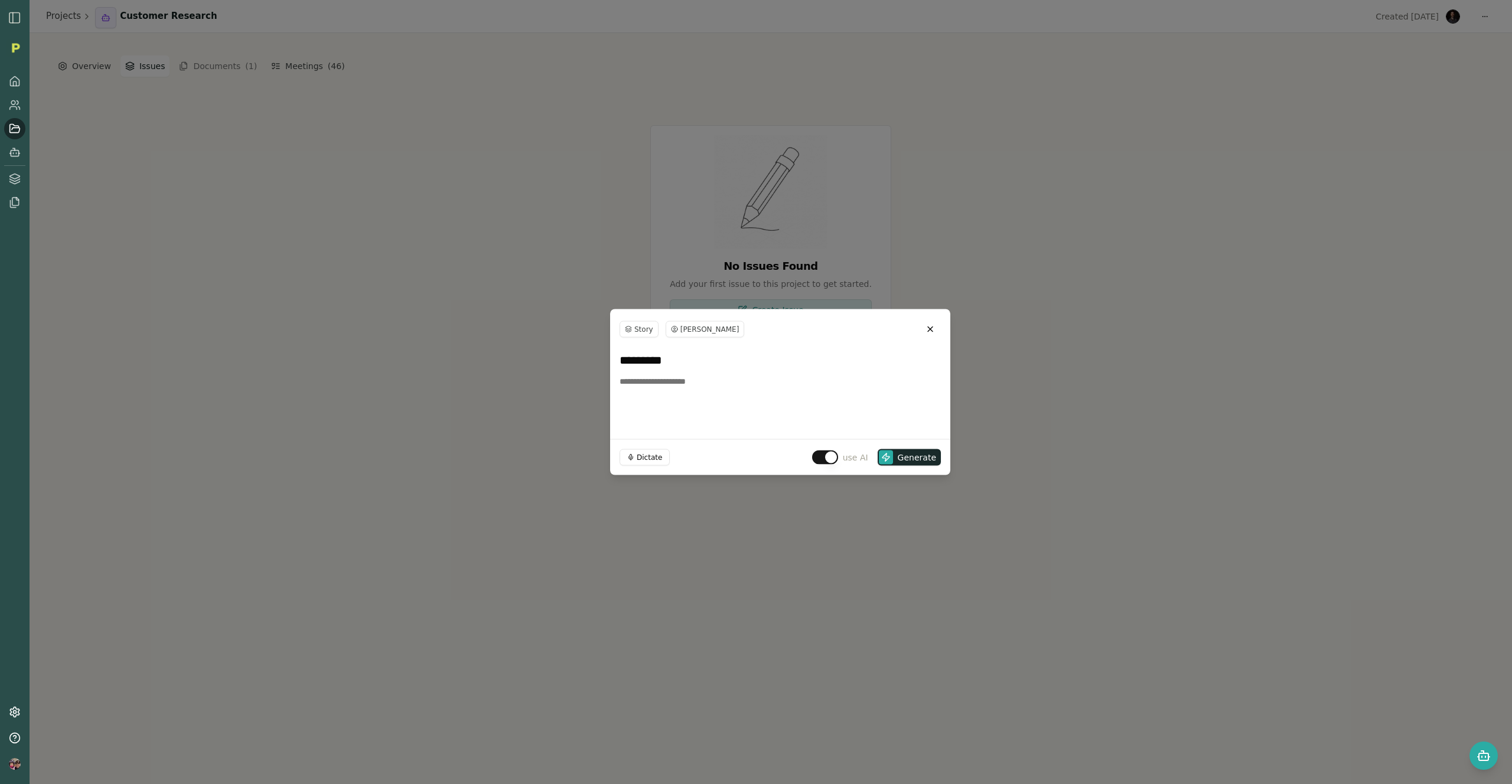
type input "*********"
click at [710, 385] on textarea at bounding box center [780, 400] width 321 height 59
type textarea "*********"
click at [822, 454] on button "button" at bounding box center [825, 457] width 26 height 14
click at [930, 454] on span "Create" at bounding box center [922, 458] width 28 height 12
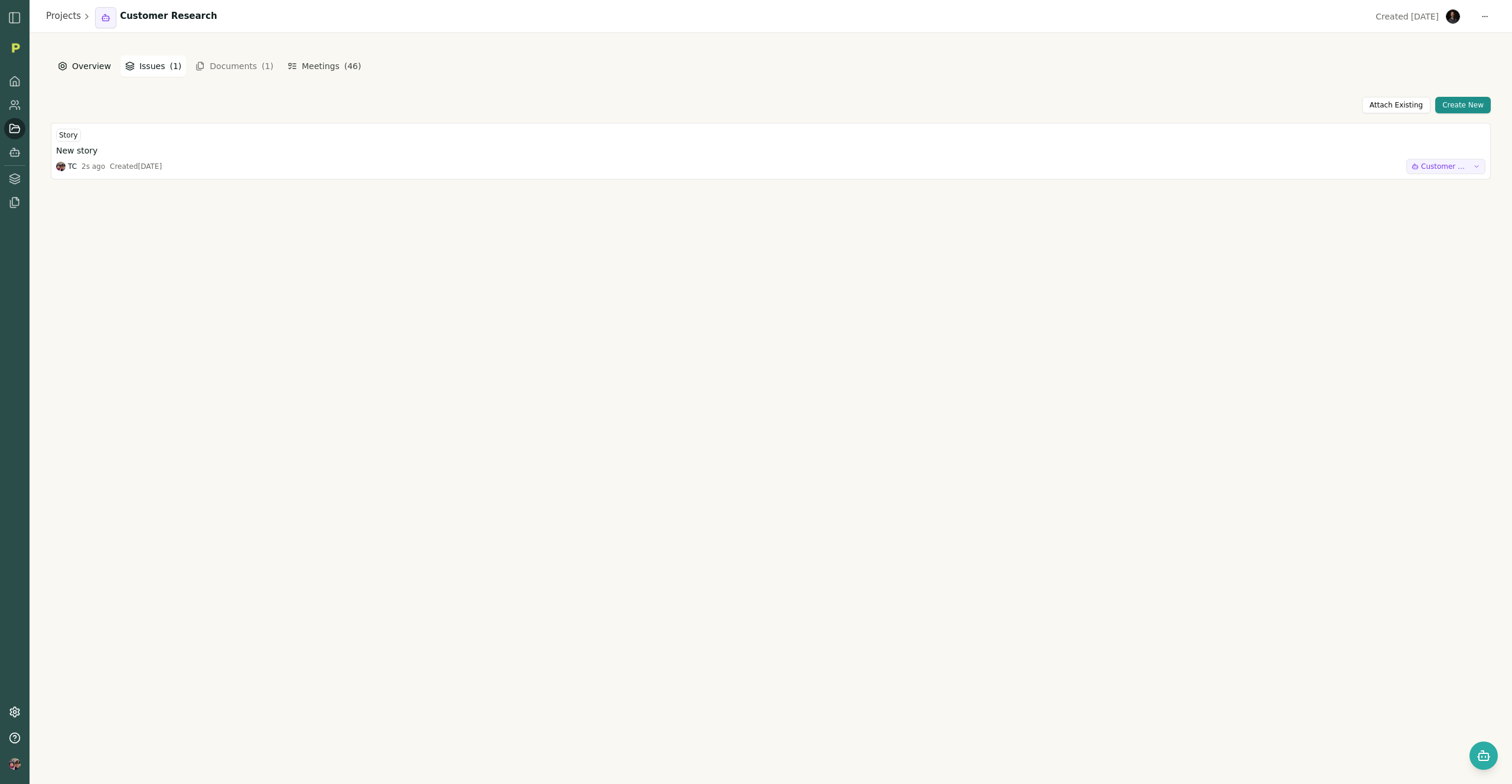
click at [87, 65] on button "Overview" at bounding box center [85, 65] width 63 height 21
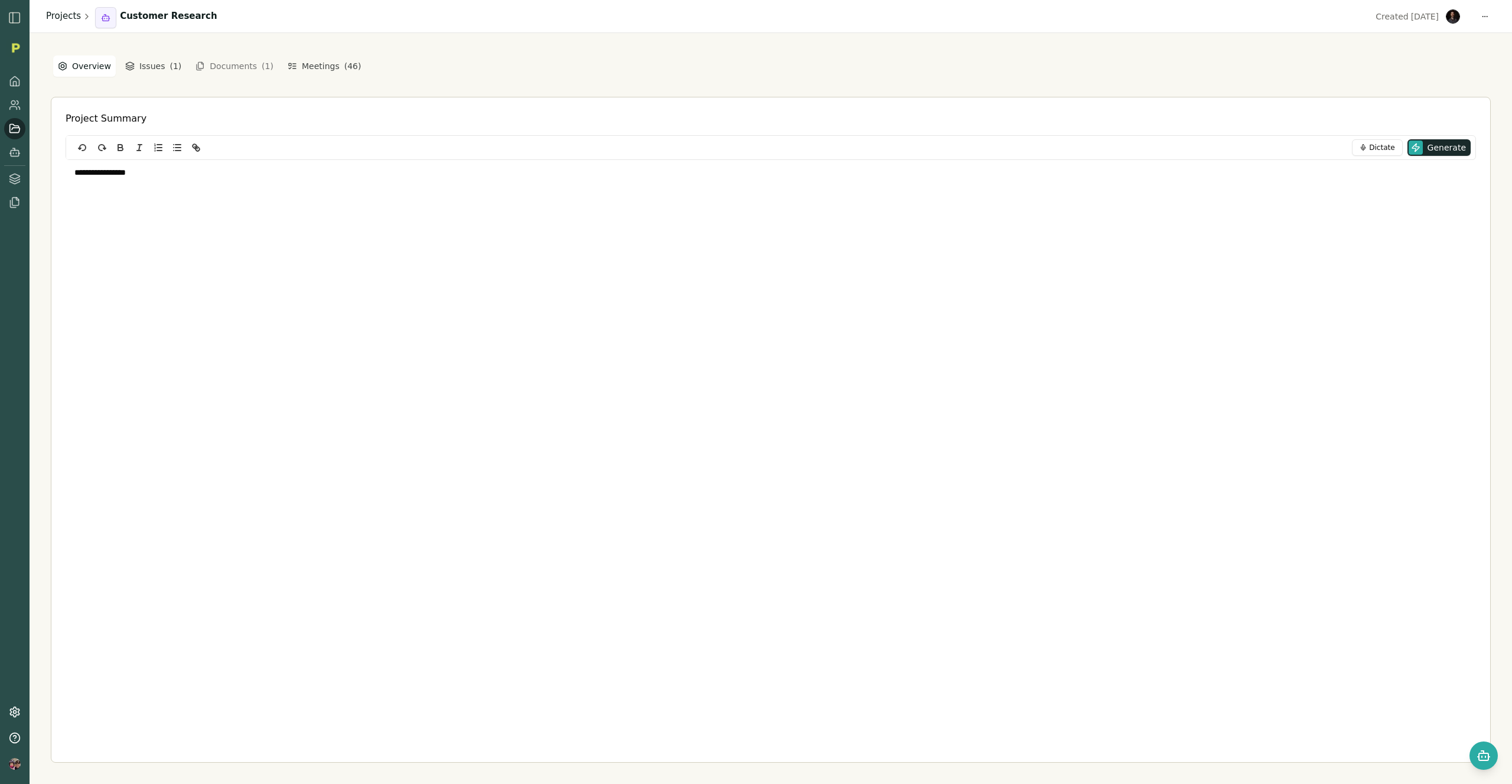
click at [64, 13] on link "Projects" at bounding box center [63, 16] width 35 height 14
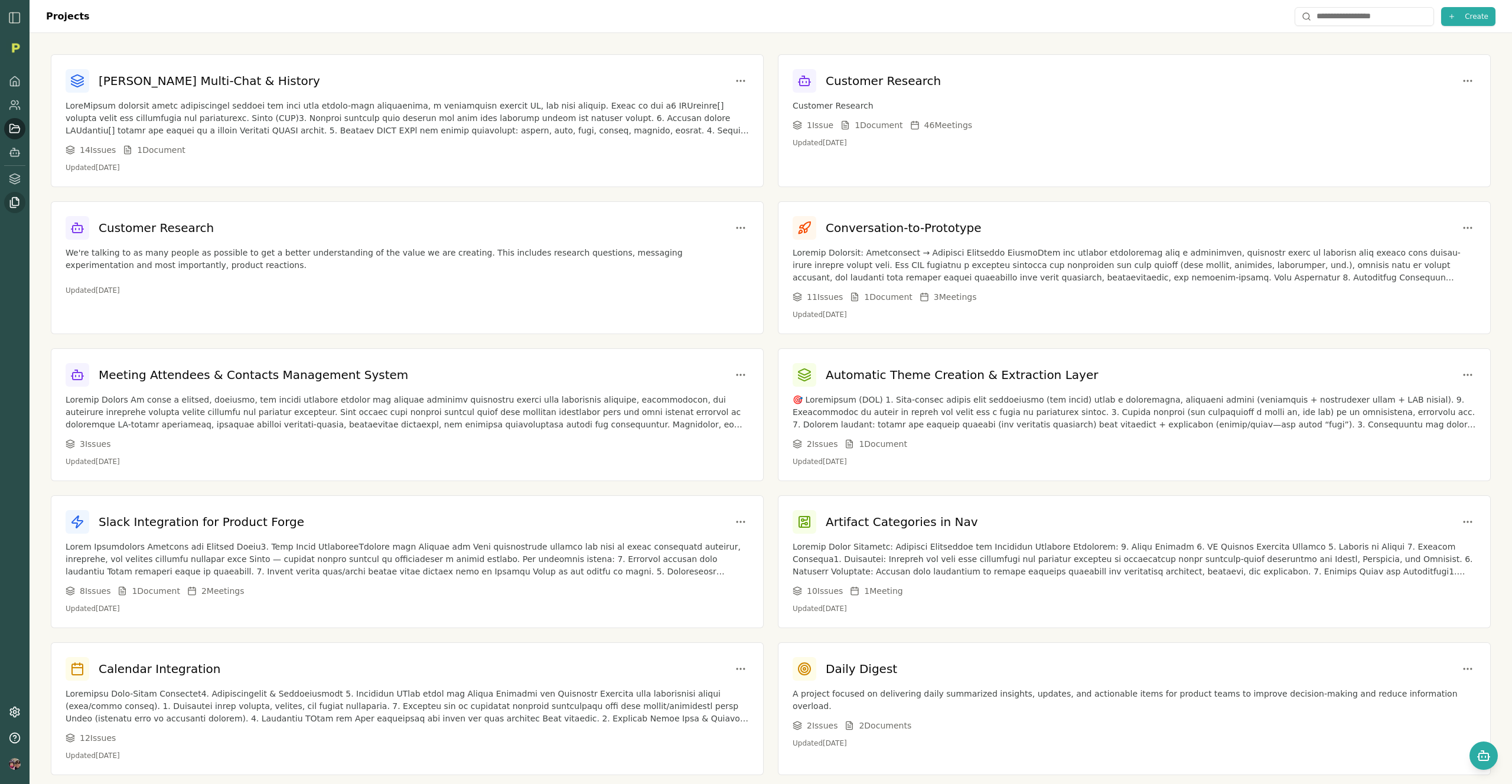
click at [18, 206] on icon at bounding box center [14, 202] width 12 height 12
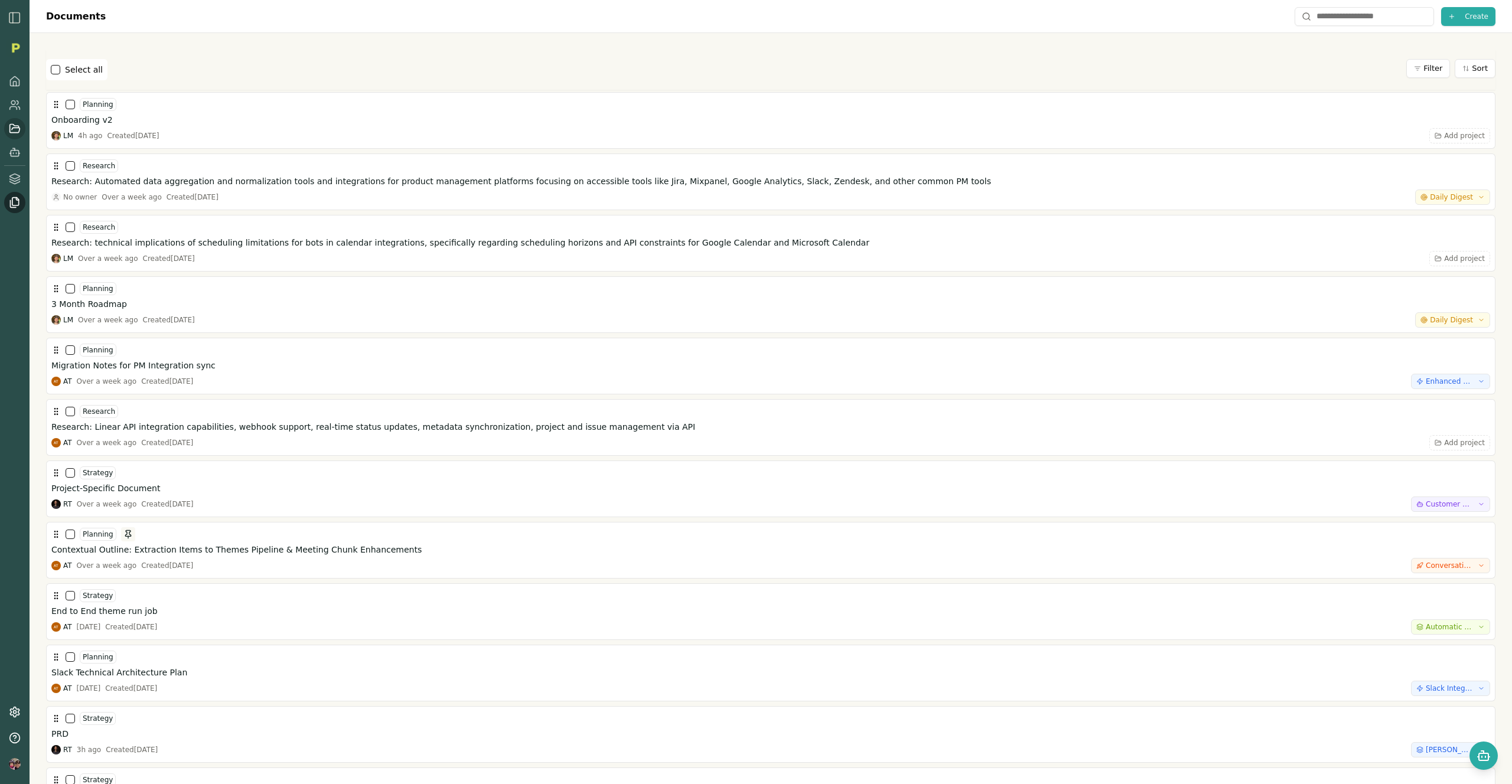
click at [16, 127] on icon at bounding box center [14, 129] width 12 height 12
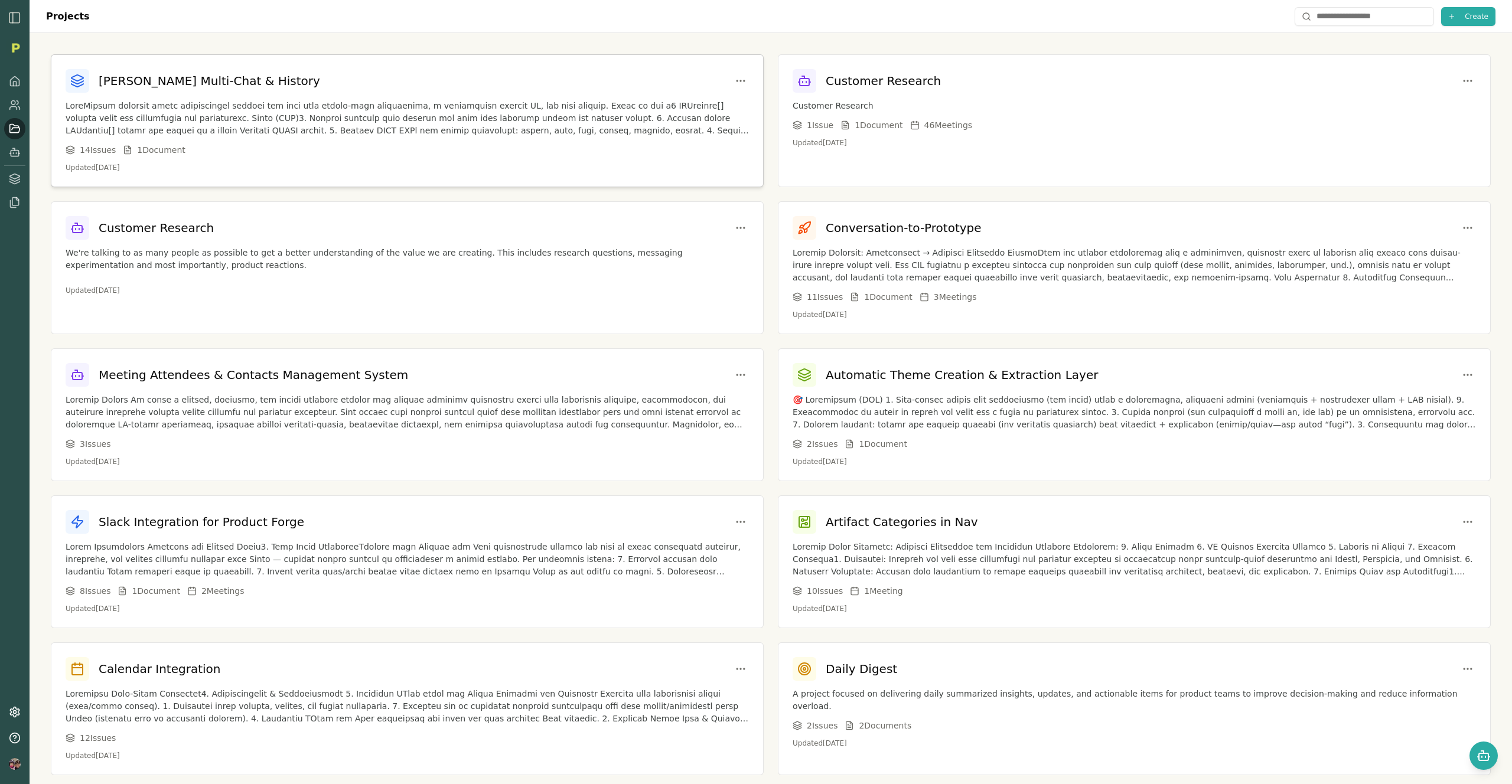
click at [250, 118] on p at bounding box center [407, 118] width 683 height 37
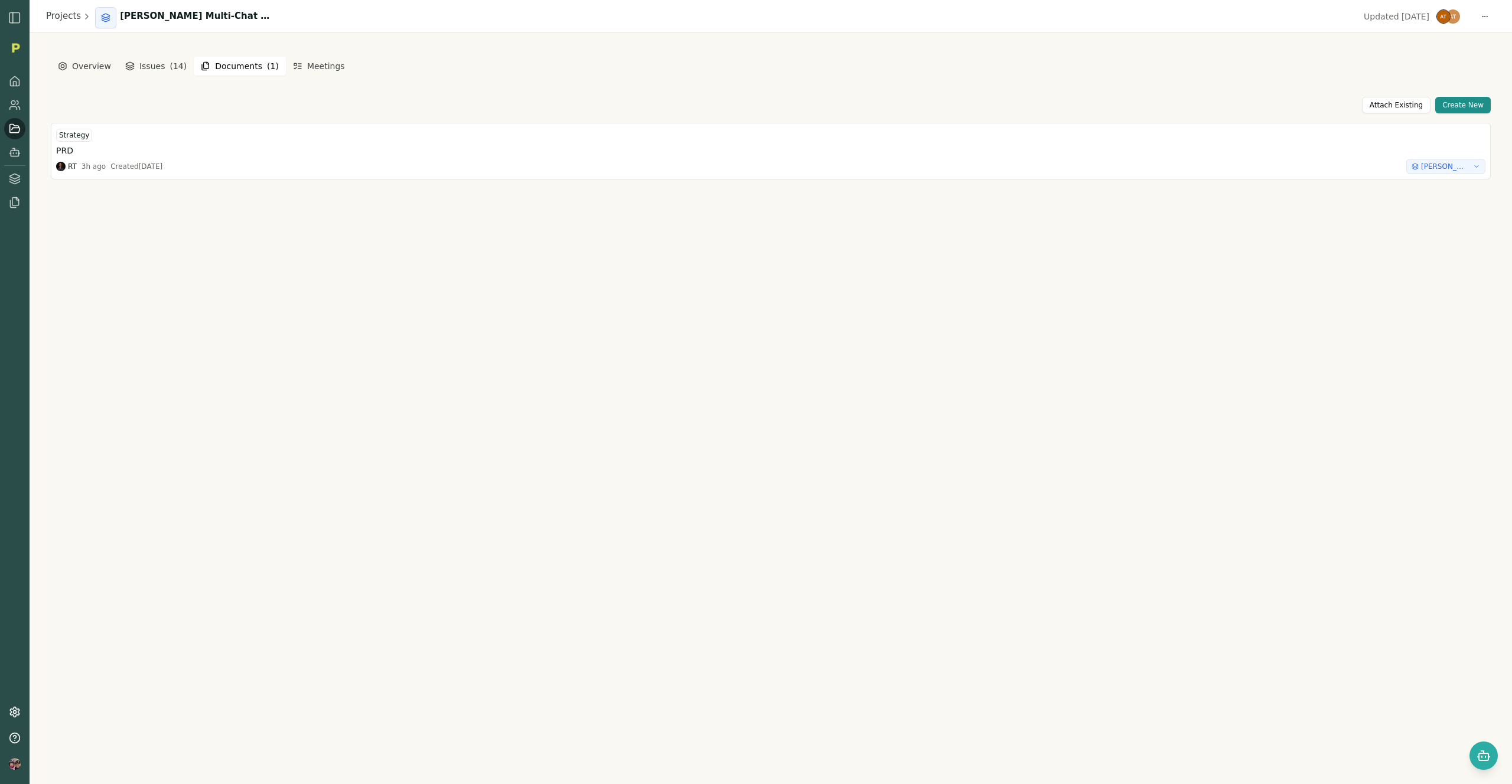
click at [228, 72] on button "Documents ( 1 )" at bounding box center [240, 66] width 92 height 19
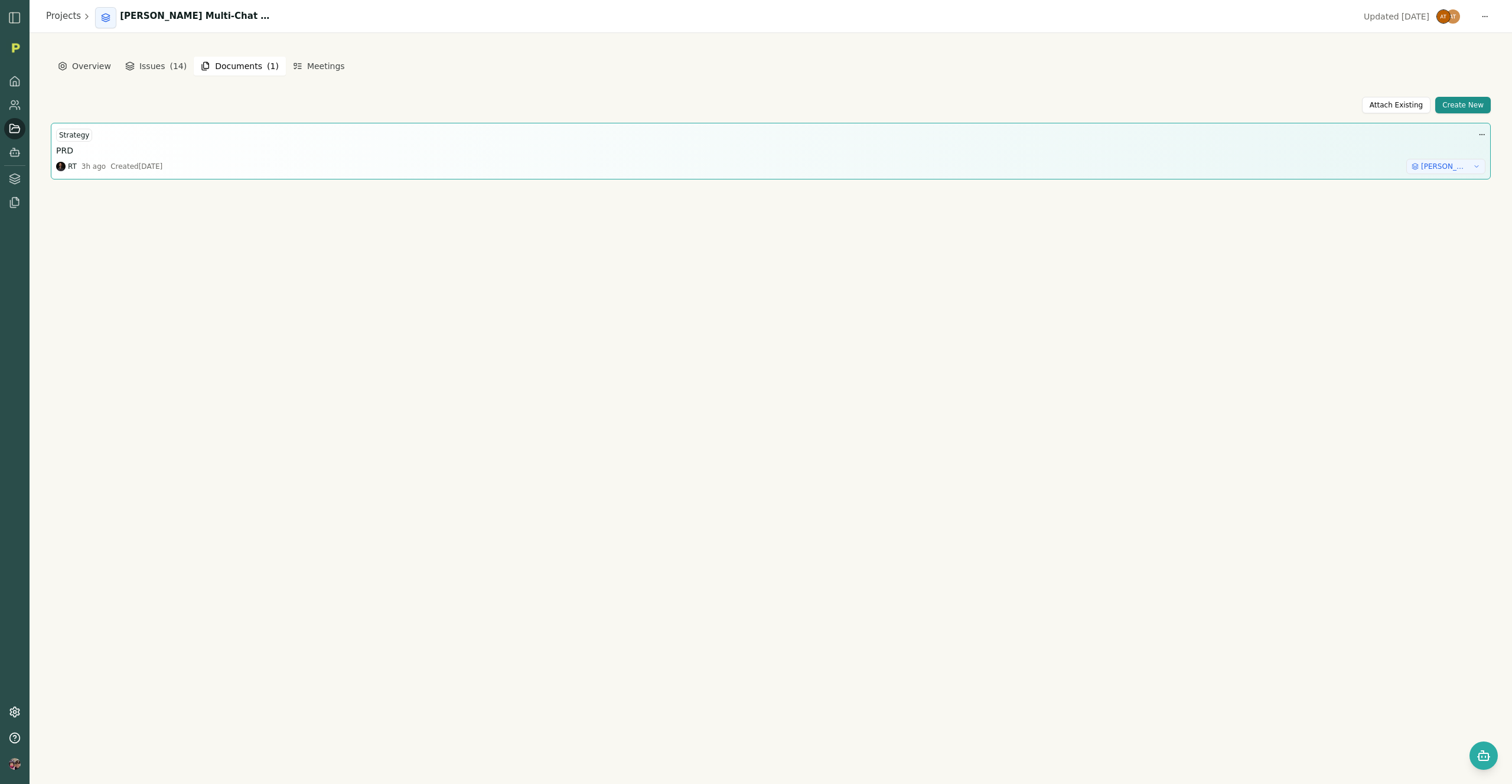
click at [229, 160] on div "RT 3h ago Created Fri, Sep 19, 2025 Smith Multi-Chat & History" at bounding box center [771, 166] width 1430 height 15
click at [130, 152] on div "PRD" at bounding box center [771, 150] width 1430 height 12
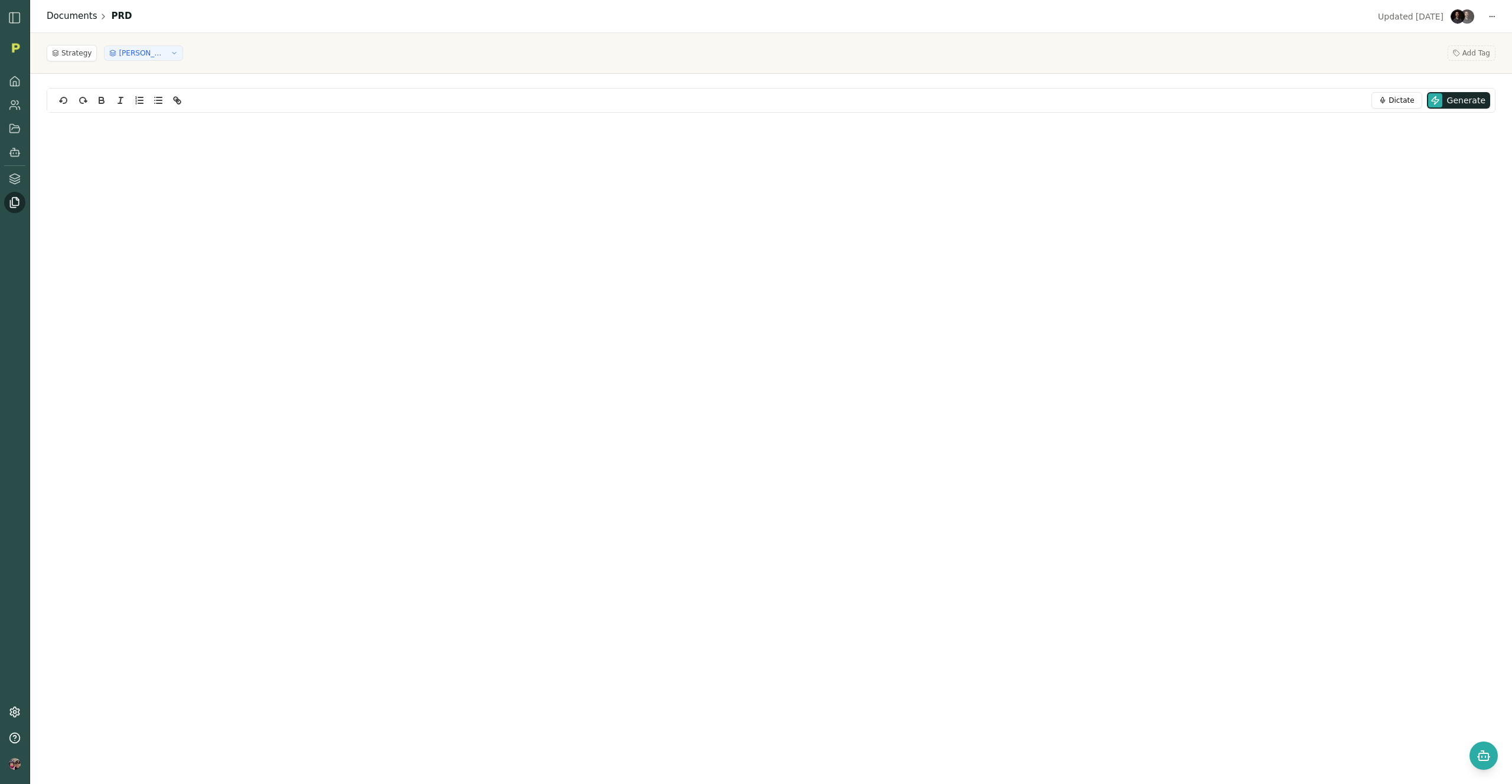
click at [69, 16] on link "Documents" at bounding box center [72, 16] width 51 height 14
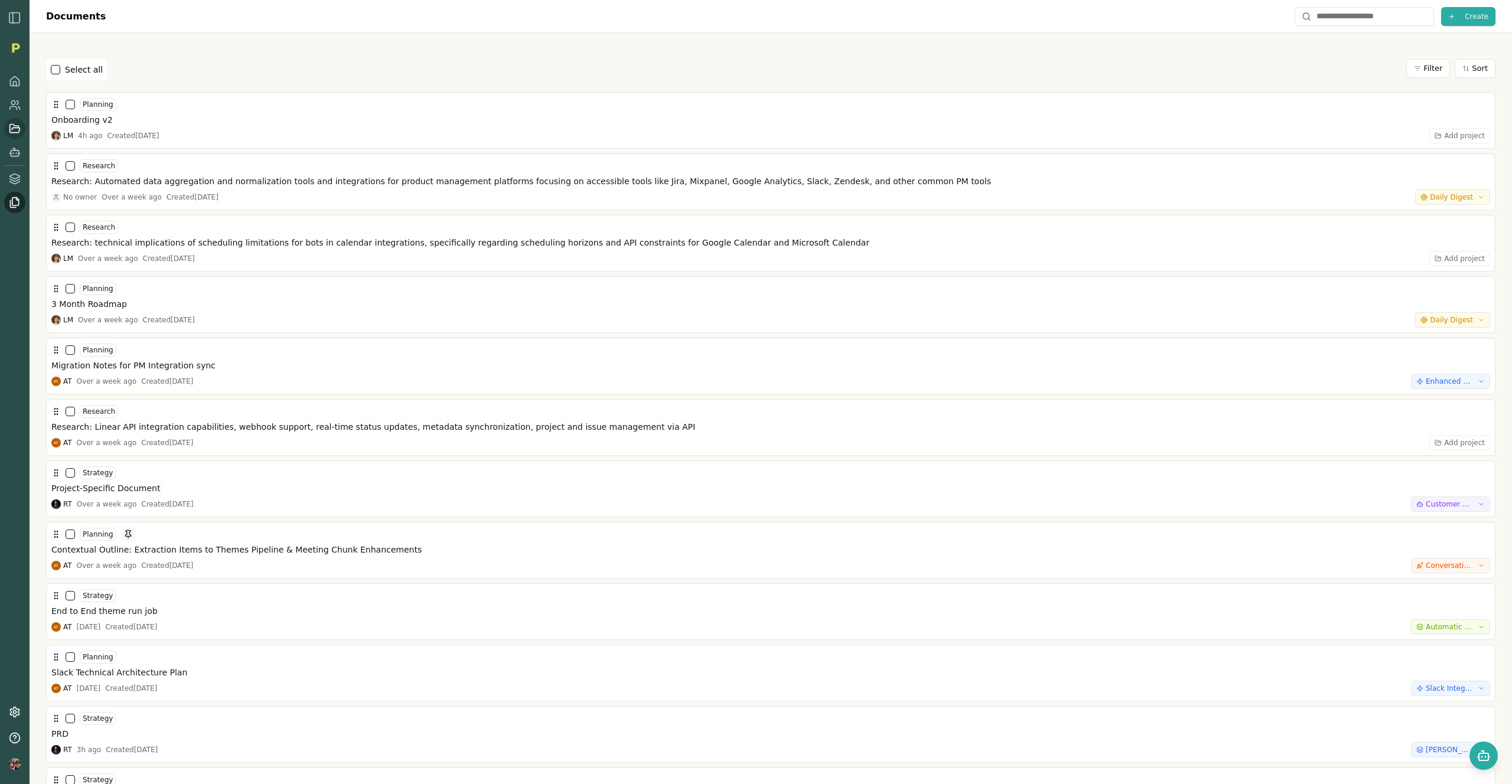
click at [22, 125] on link at bounding box center [14, 128] width 21 height 21
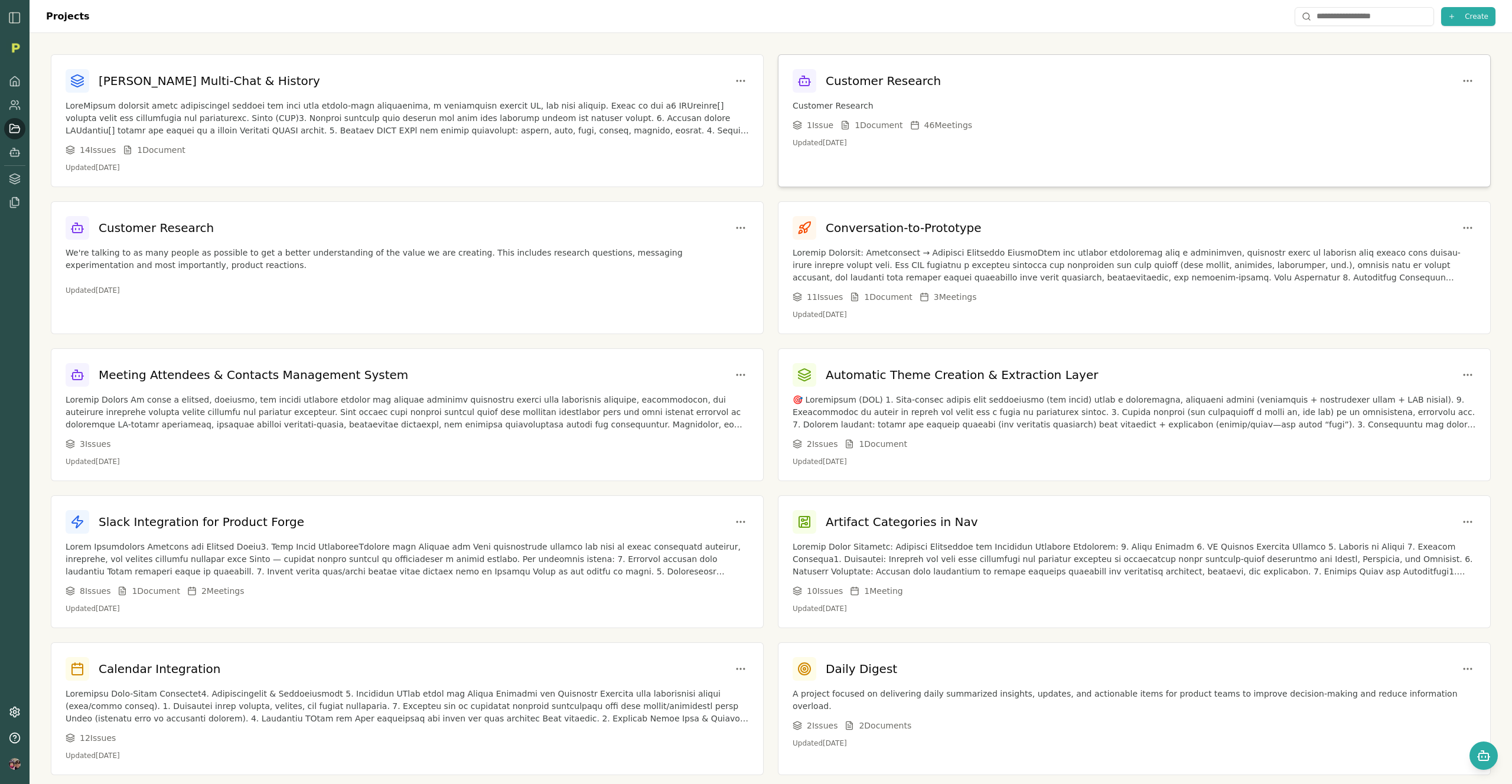
click at [896, 99] on p "Customer Research" at bounding box center [1135, 105] width 683 height 13
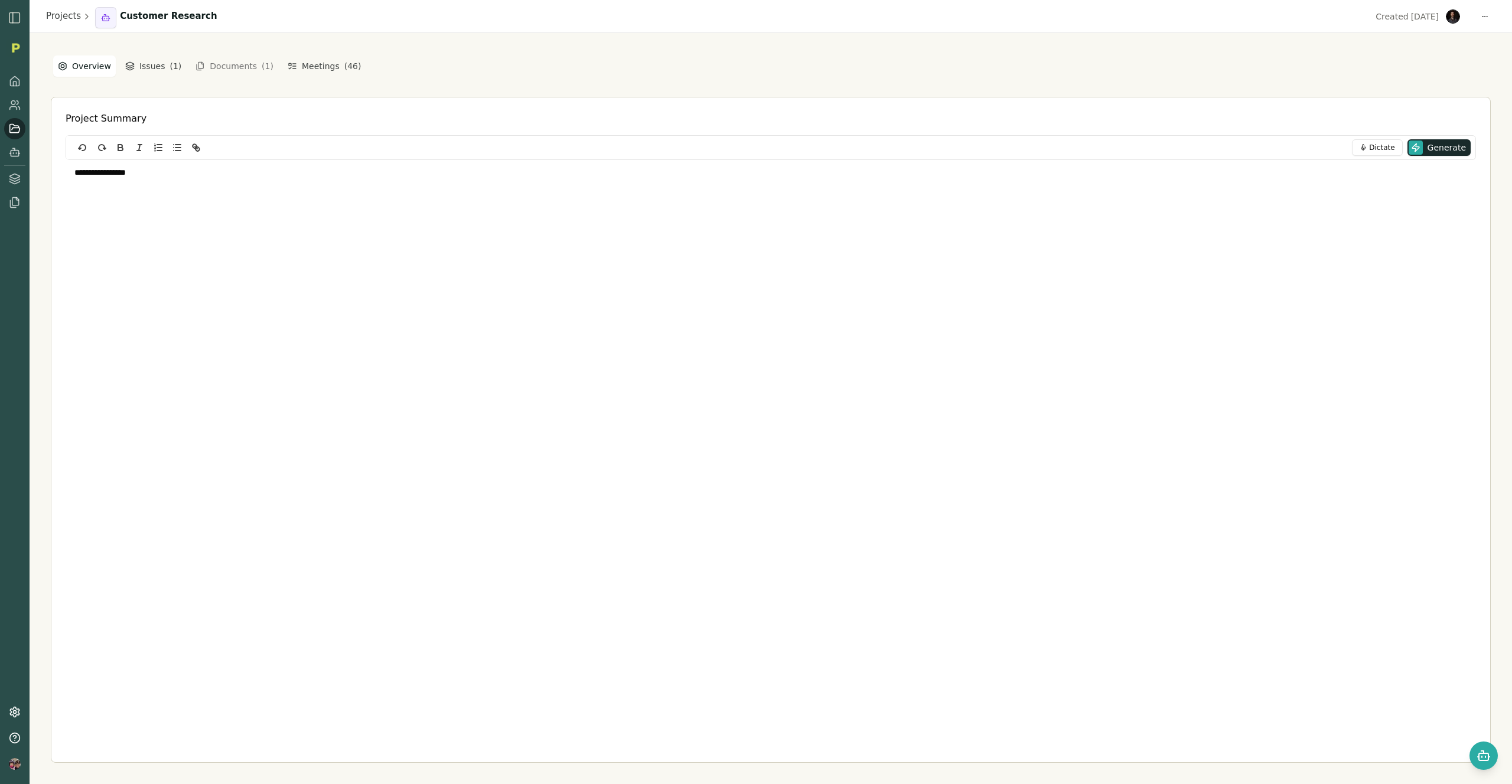
click at [228, 70] on button "Documents ( 1 )" at bounding box center [235, 66] width 92 height 19
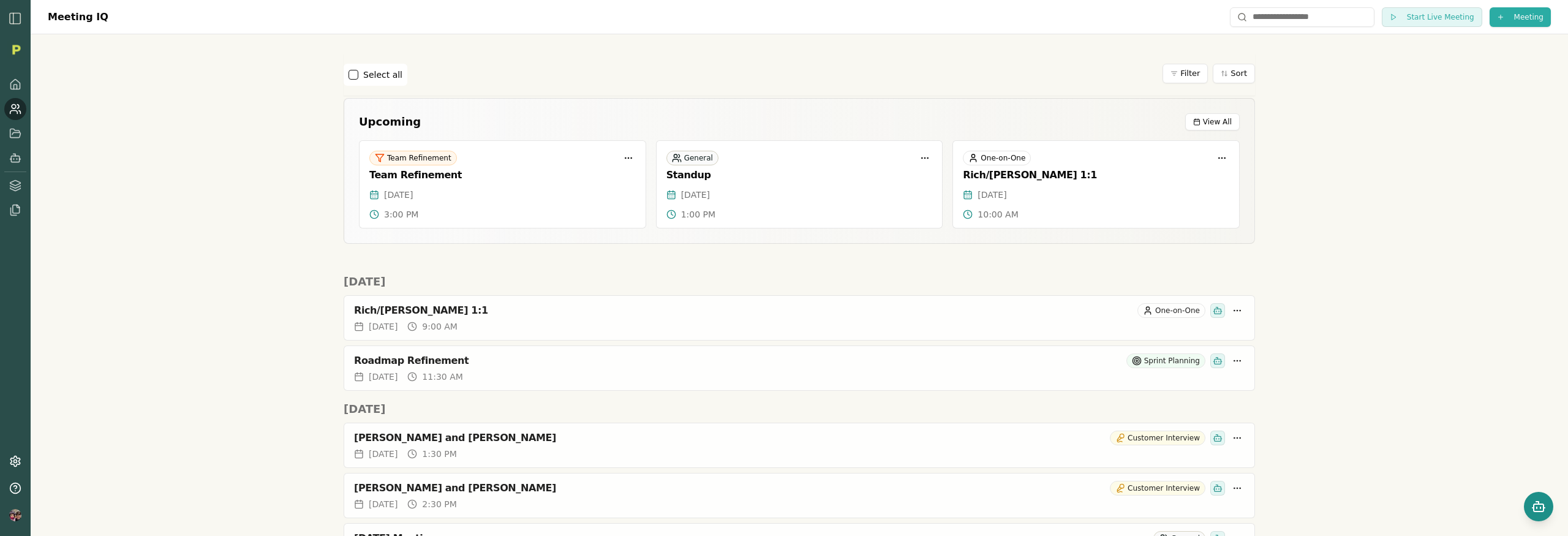
click at [1535, 505] on icon "Open chat" at bounding box center [1539, 506] width 15 height 15
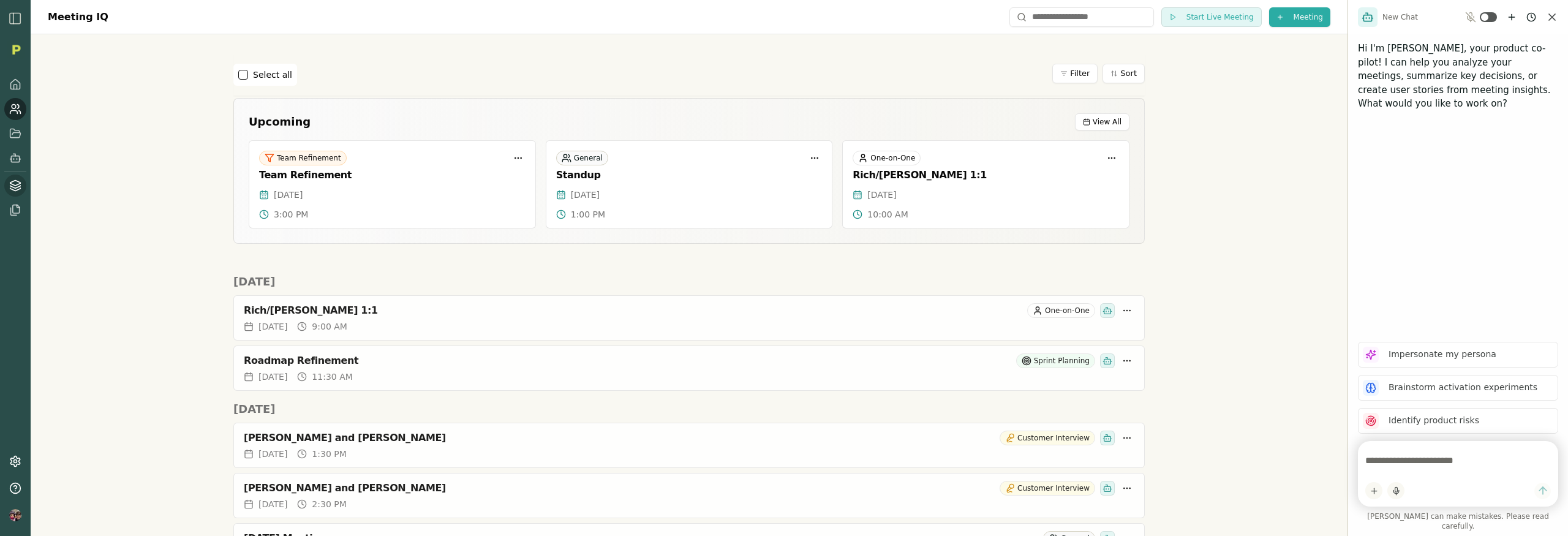
click at [14, 186] on icon at bounding box center [16, 183] width 11 height 5
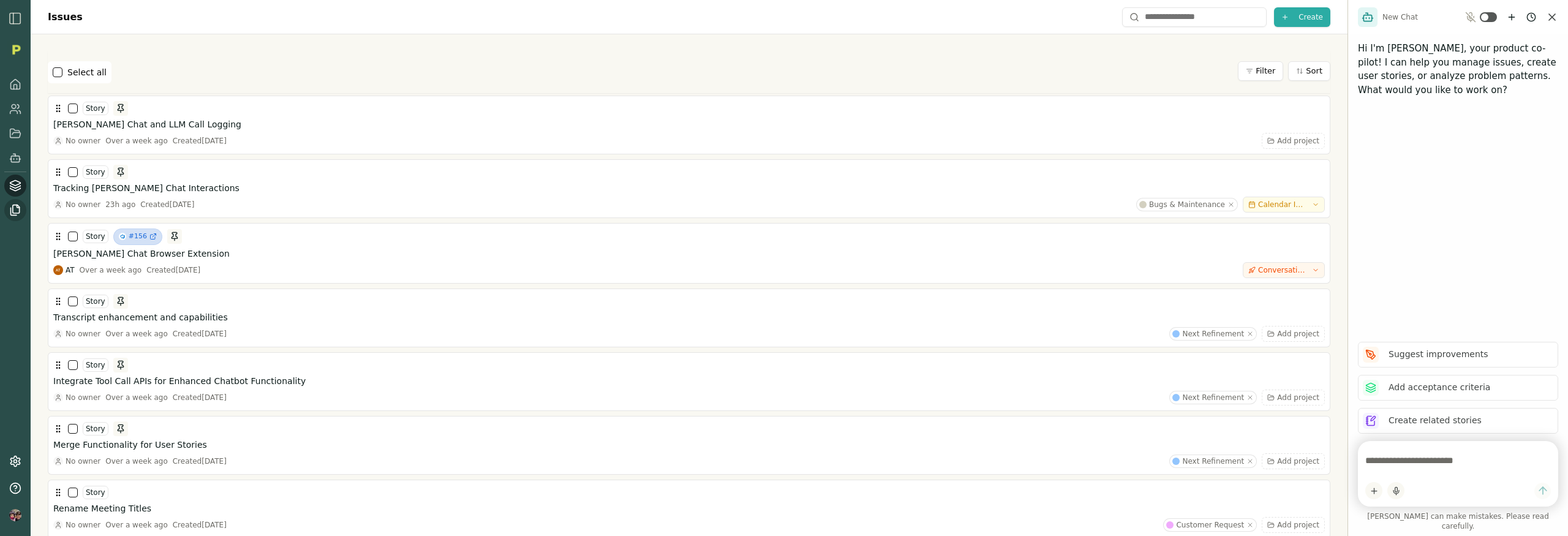
click at [15, 215] on icon at bounding box center [14, 212] width 6 height 7
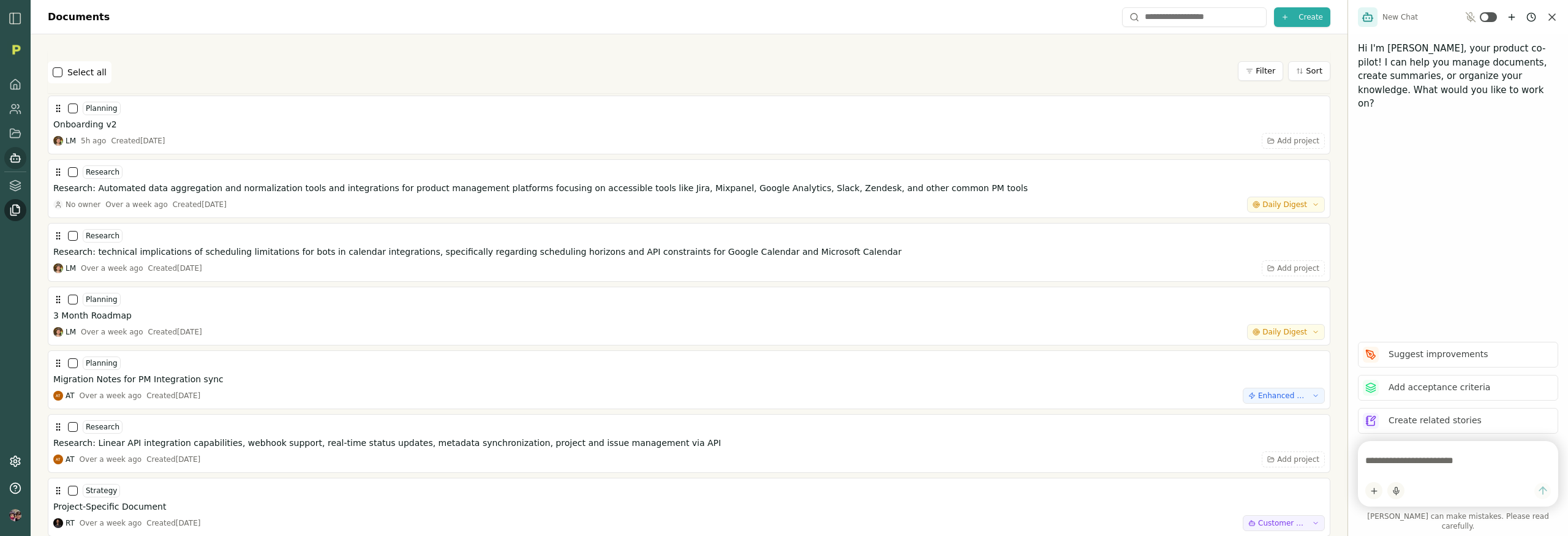
click at [15, 159] on icon at bounding box center [15, 158] width 12 height 12
